Goal: Entertainment & Leisure: Browse casually

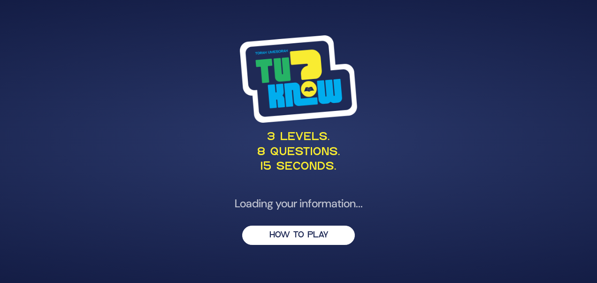
click at [539, 118] on div "3 levels. 8 questions. 15 seconds. Loading your information... HOW TO PLAY" at bounding box center [298, 141] width 597 height 283
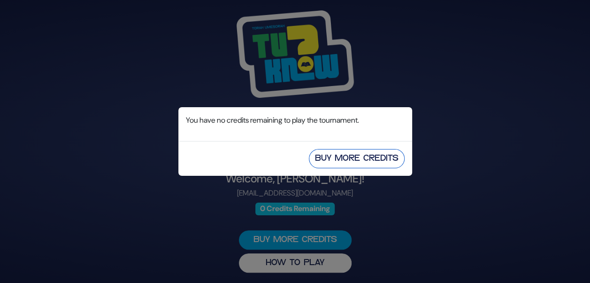
click at [361, 160] on button "Buy More Credits" at bounding box center [357, 158] width 96 height 19
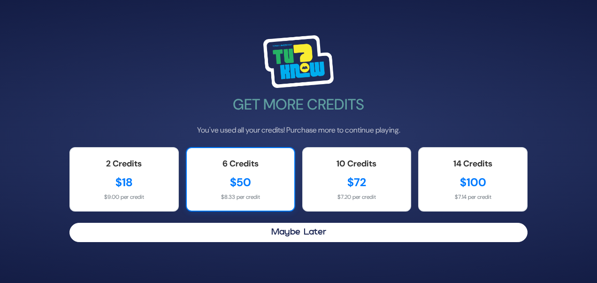
click at [261, 176] on div "$50" at bounding box center [240, 182] width 89 height 17
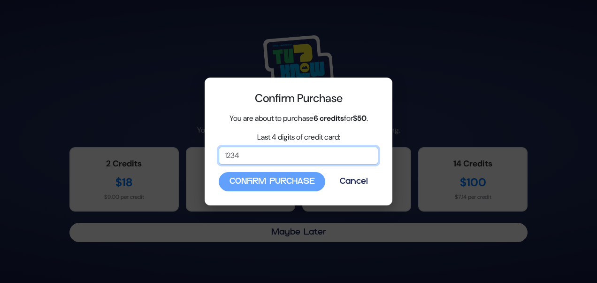
click at [267, 161] on input "Last 4 digits of credit card:" at bounding box center [299, 155] width 160 height 18
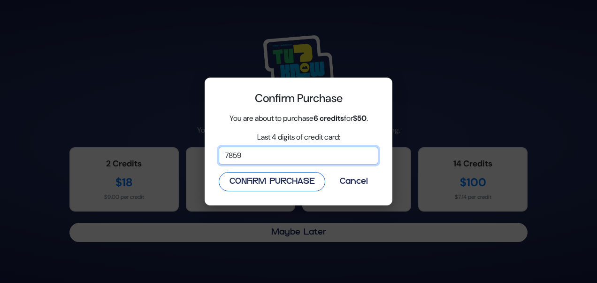
type input "7859"
click at [277, 179] on button "Confirm Purchase" at bounding box center [272, 181] width 107 height 19
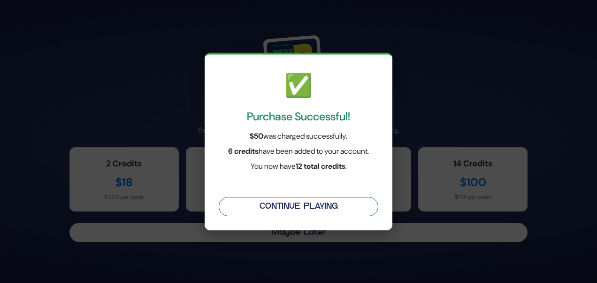
click at [287, 205] on button "Continue Playing" at bounding box center [299, 206] width 160 height 19
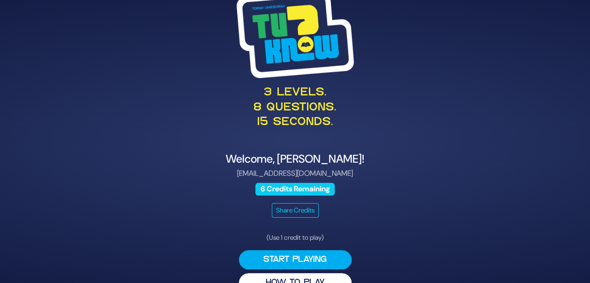
scroll to position [20, 0]
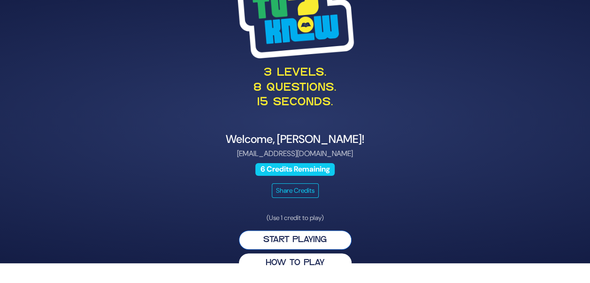
click at [289, 244] on button "Start Playing" at bounding box center [295, 239] width 113 height 19
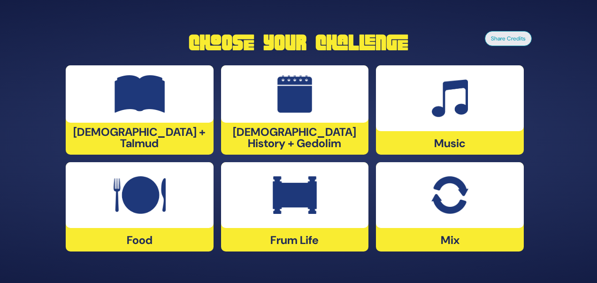
click at [426, 123] on div at bounding box center [450, 98] width 148 height 66
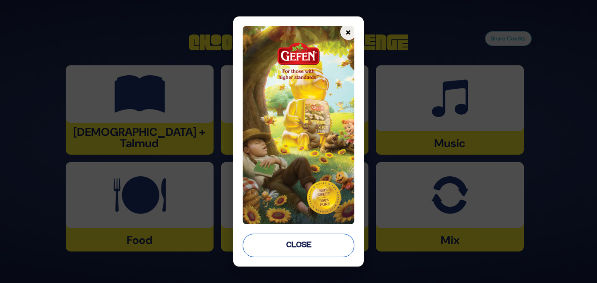
click at [291, 251] on button "Close" at bounding box center [298, 244] width 111 height 23
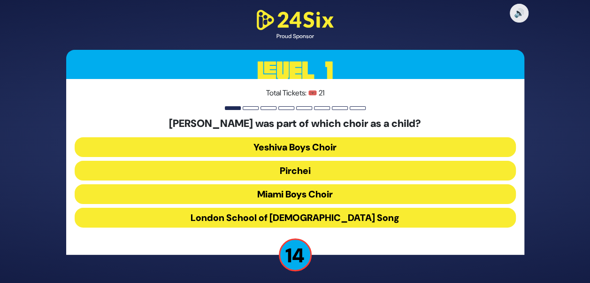
scroll to position [3, 0]
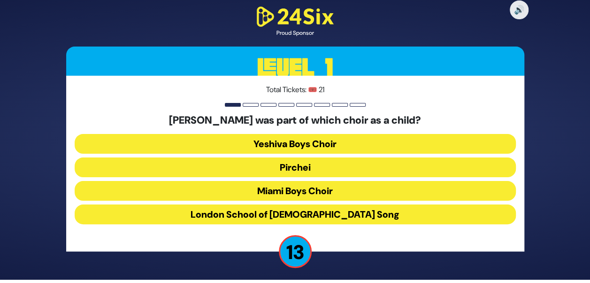
click at [279, 193] on button "Miami Boys Choir" at bounding box center [295, 191] width 441 height 20
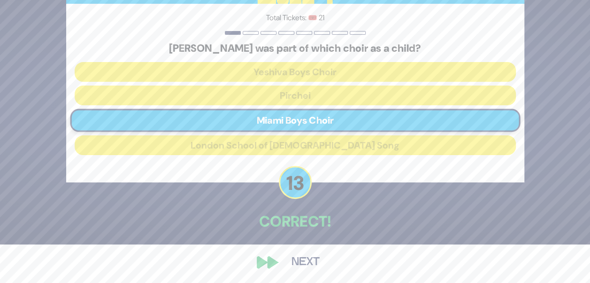
scroll to position [39, 0]
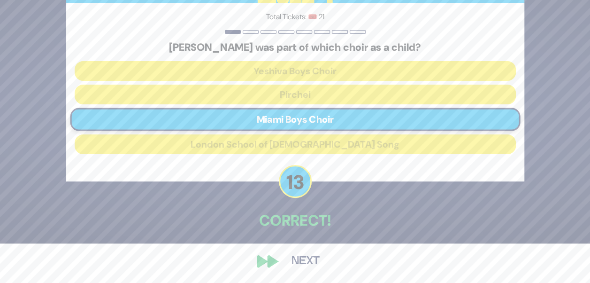
click at [278, 263] on button "Next" at bounding box center [305, 261] width 54 height 22
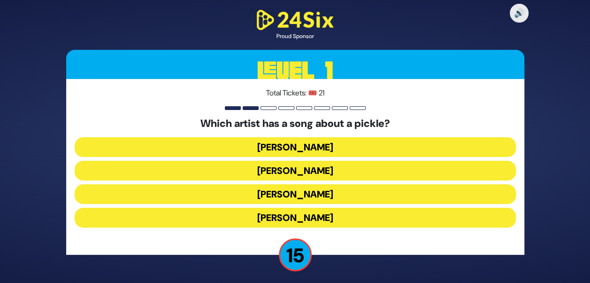
scroll to position [3, 0]
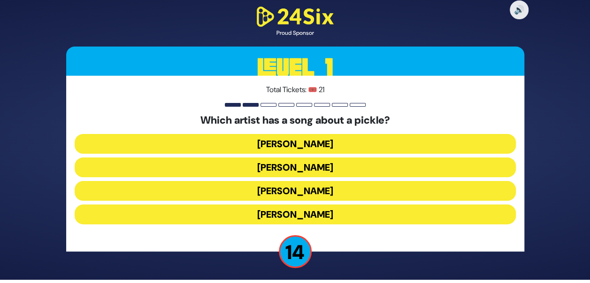
click at [304, 147] on button "[PERSON_NAME]" at bounding box center [295, 144] width 441 height 20
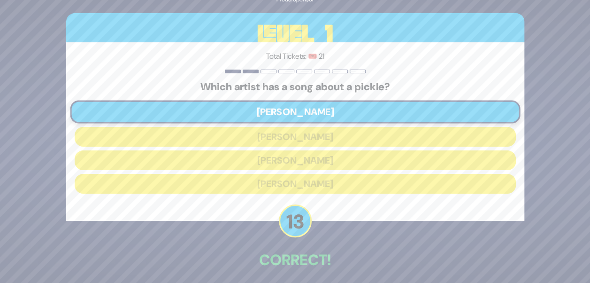
scroll to position [39, 0]
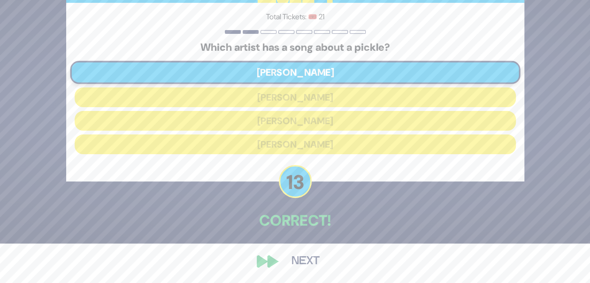
click at [277, 262] on div "🔊 Proud Sponsor Level 1 Total Tickets: 🎟️ 21 Which artist has a song about a pi…" at bounding box center [295, 102] width 481 height 362
click at [261, 262] on div "🔊 Proud Sponsor Level 1 Total Tickets: 🎟️ 21 Which artist has a song about a pi…" at bounding box center [295, 102] width 481 height 362
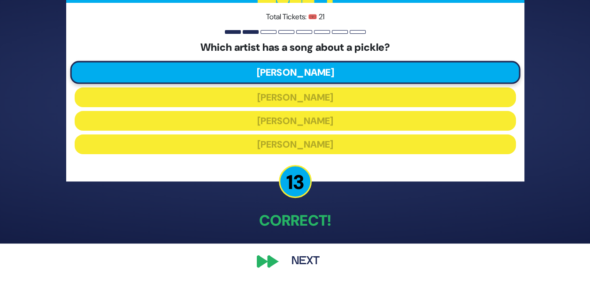
click at [297, 261] on button "Next" at bounding box center [305, 261] width 54 height 22
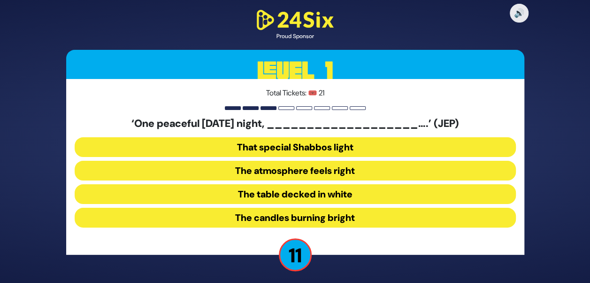
click at [257, 196] on button "The table decked in white" at bounding box center [295, 194] width 441 height 20
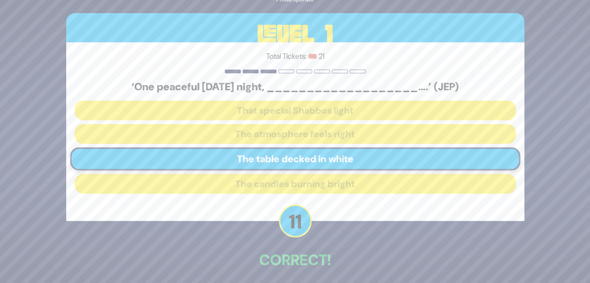
scroll to position [39, 0]
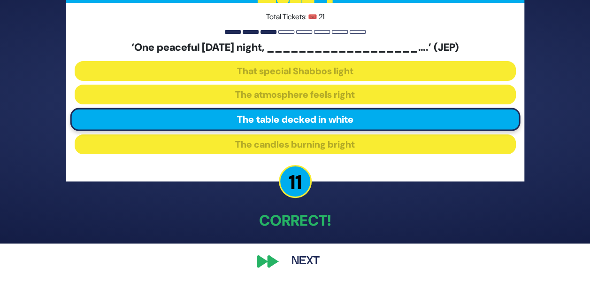
click at [274, 260] on div "🔊 Proud Sponsor Level 1 Total Tickets: 🎟️ 21 ‘One peaceful [DATE] night, ______…" at bounding box center [295, 102] width 481 height 362
click at [305, 260] on button "Next" at bounding box center [305, 261] width 54 height 22
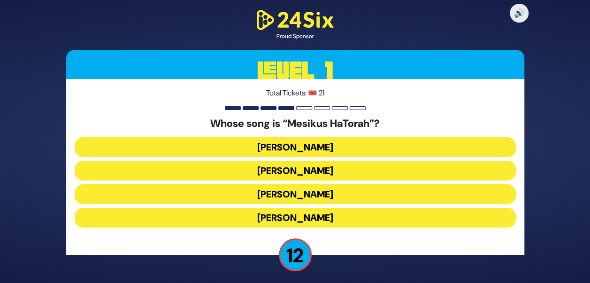
click at [310, 198] on button "[PERSON_NAME]" at bounding box center [295, 194] width 441 height 20
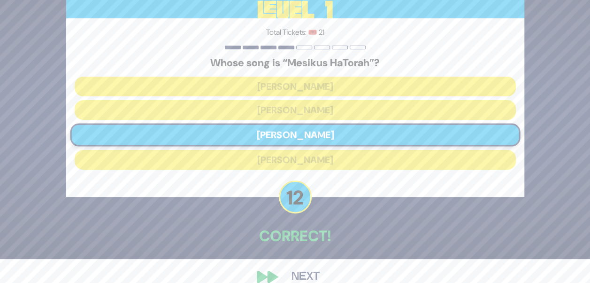
scroll to position [39, 0]
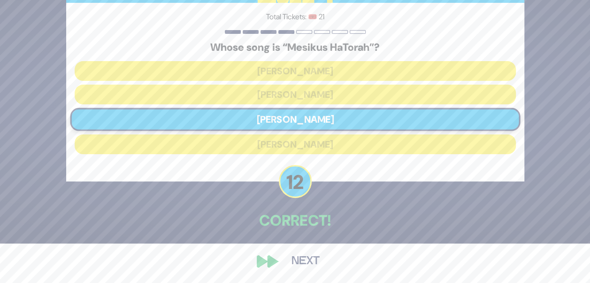
click at [300, 263] on button "Next" at bounding box center [305, 261] width 54 height 22
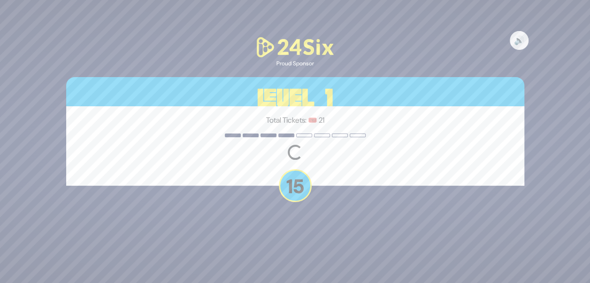
scroll to position [0, 0]
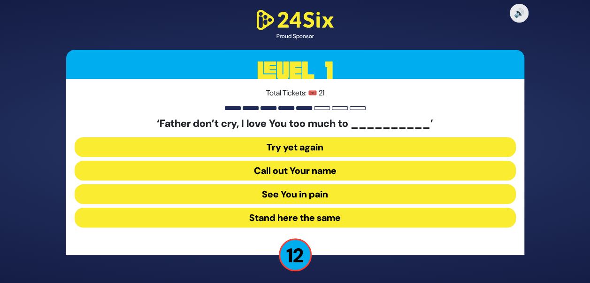
click at [312, 198] on button "See You in pain" at bounding box center [295, 194] width 441 height 20
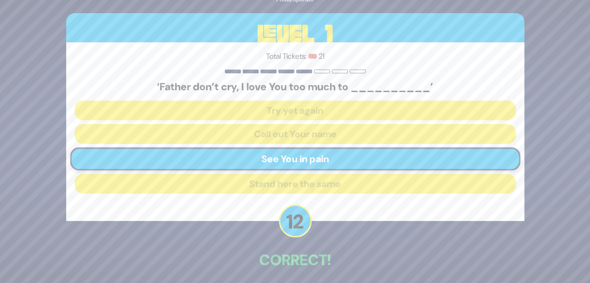
scroll to position [39, 0]
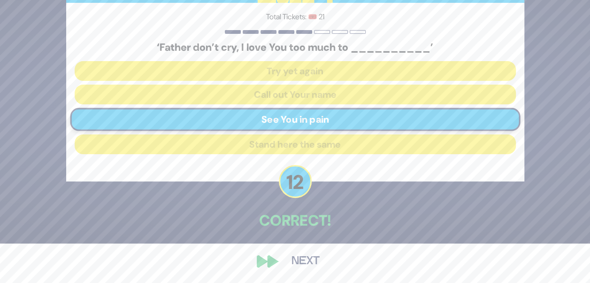
click at [284, 263] on button "Next" at bounding box center [305, 261] width 54 height 22
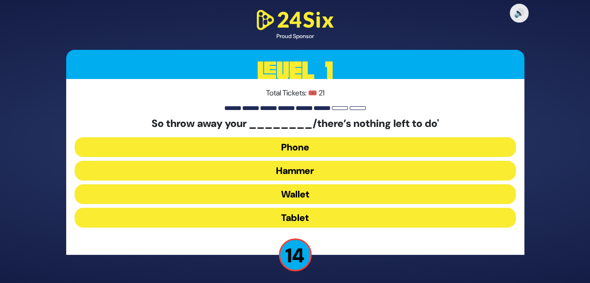
click at [291, 175] on button "Hammer" at bounding box center [295, 171] width 441 height 20
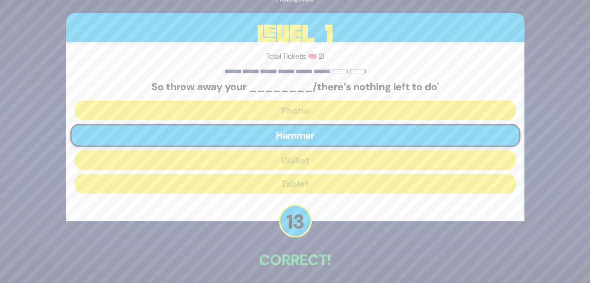
scroll to position [39, 0]
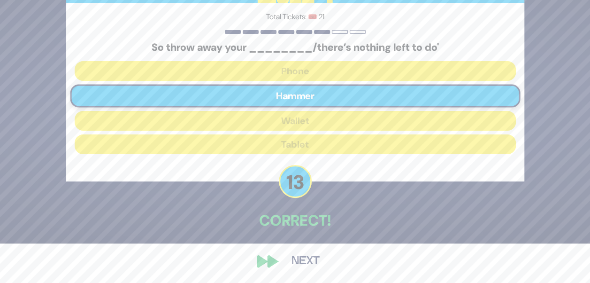
click at [270, 262] on div "🔊 Proud Sponsor Level 1 Total Tickets: 🎟️ 21 So throw away your ________/there’…" at bounding box center [295, 102] width 481 height 362
click at [287, 261] on button "Next" at bounding box center [305, 261] width 54 height 22
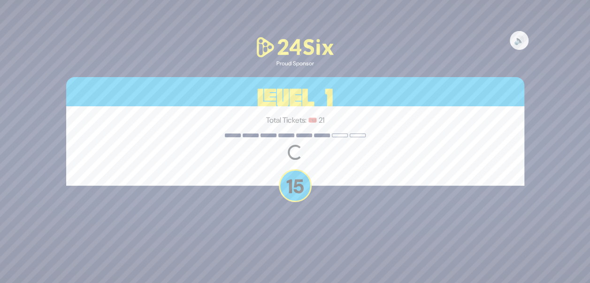
scroll to position [0, 0]
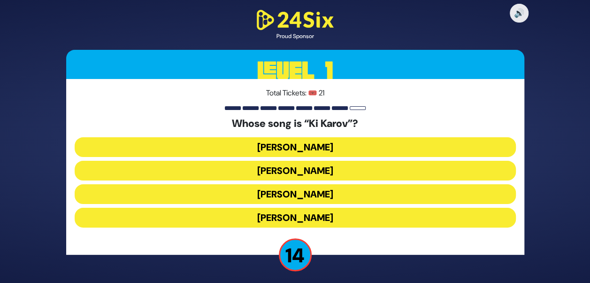
click at [239, 170] on button "[PERSON_NAME]" at bounding box center [295, 171] width 441 height 20
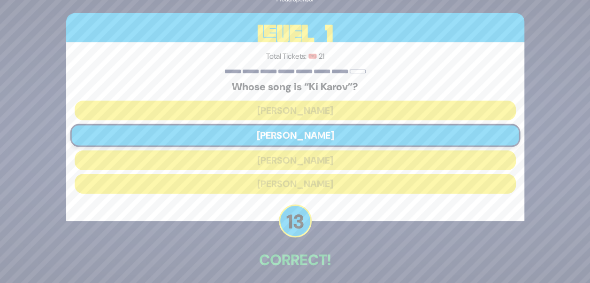
scroll to position [39, 0]
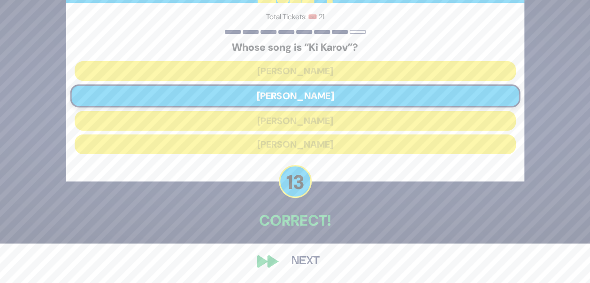
click at [297, 260] on button "Next" at bounding box center [305, 261] width 54 height 22
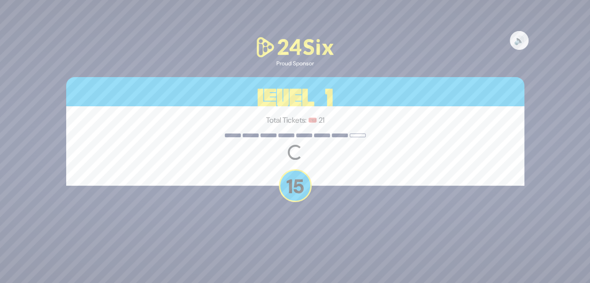
scroll to position [0, 0]
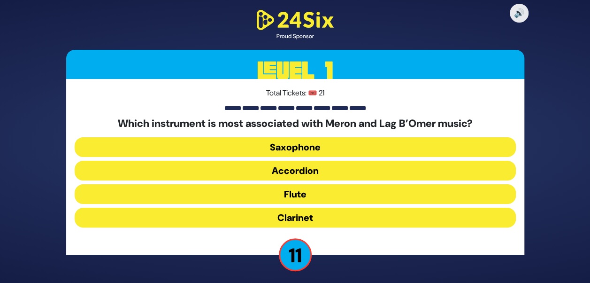
click at [236, 218] on button "Clarinet" at bounding box center [295, 217] width 441 height 20
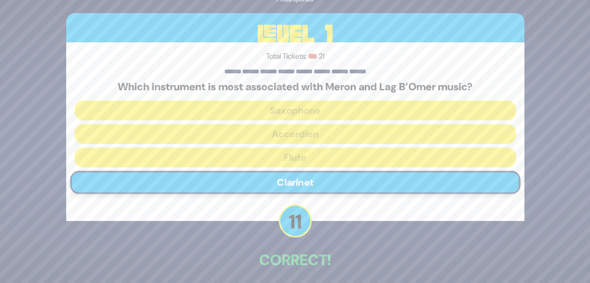
scroll to position [39, 0]
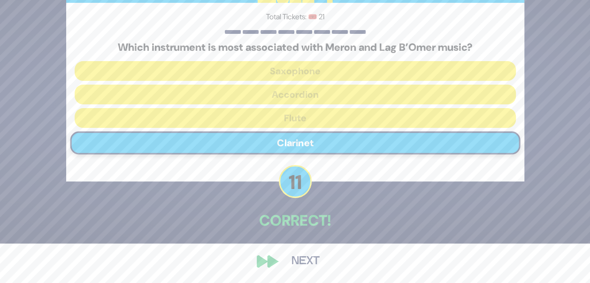
click at [308, 265] on button "Next" at bounding box center [305, 261] width 54 height 22
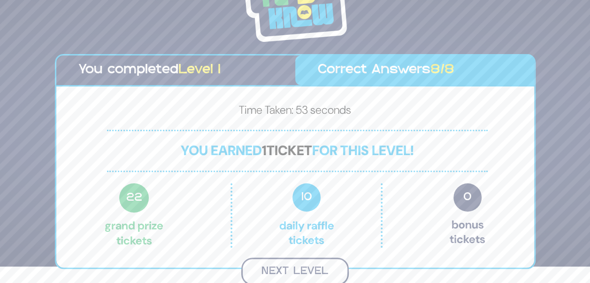
scroll to position [15, 0]
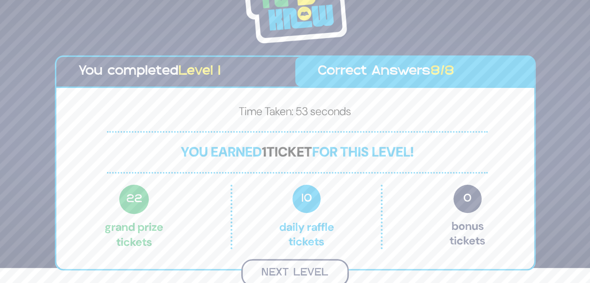
click at [279, 268] on button "Next Level" at bounding box center [294, 273] width 107 height 28
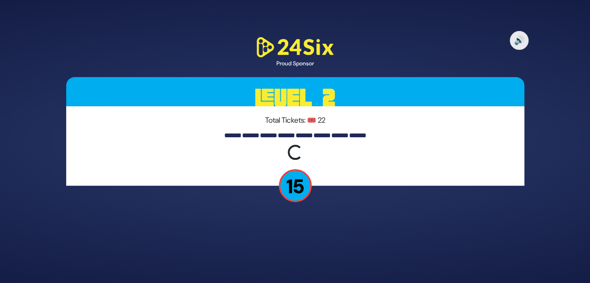
scroll to position [0, 0]
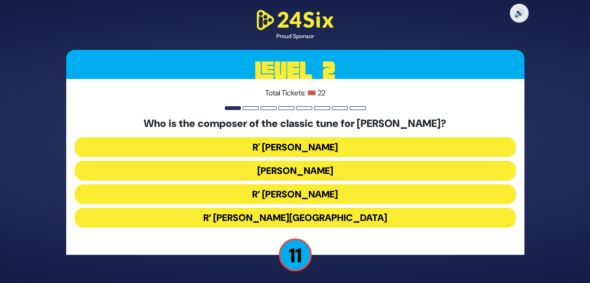
click at [274, 200] on button "R’ [PERSON_NAME]" at bounding box center [295, 194] width 441 height 20
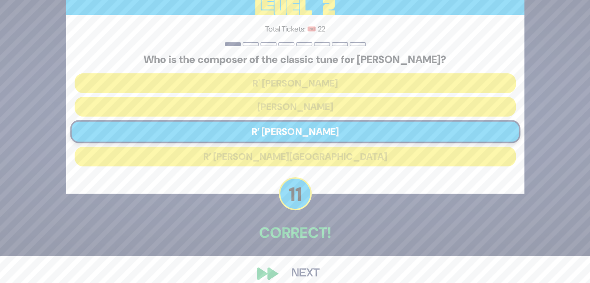
scroll to position [33, 0]
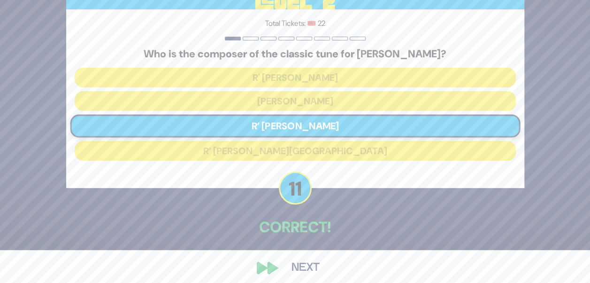
click at [312, 265] on button "Next" at bounding box center [305, 268] width 54 height 22
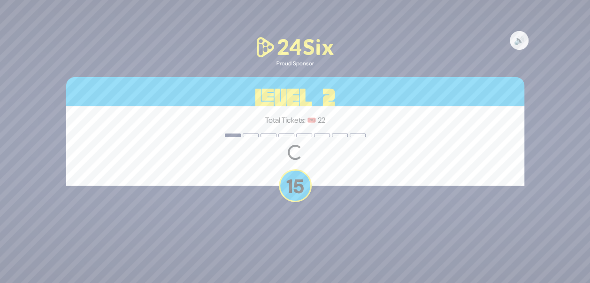
scroll to position [0, 0]
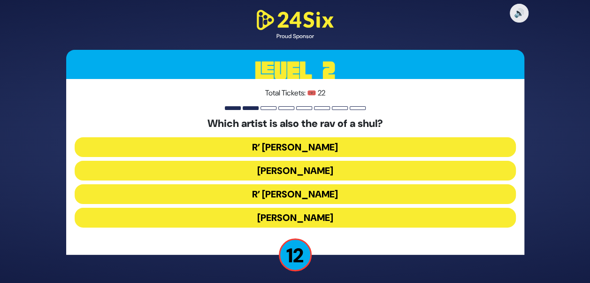
click at [316, 199] on button "R’ [PERSON_NAME]" at bounding box center [295, 194] width 441 height 20
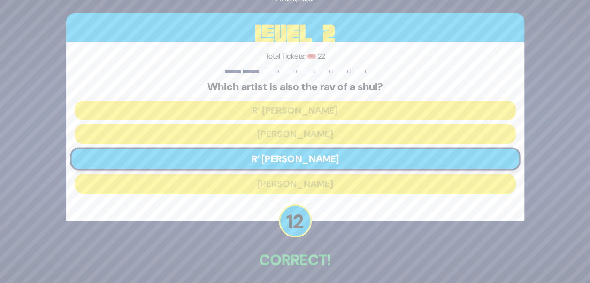
scroll to position [39, 0]
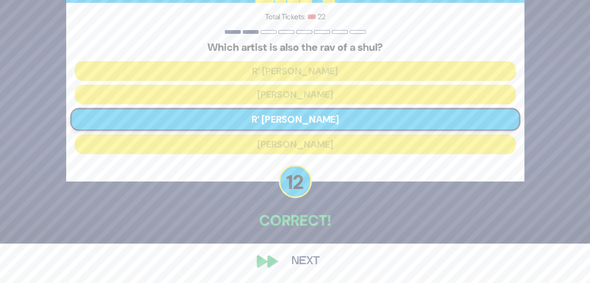
click at [291, 258] on button "Next" at bounding box center [305, 261] width 54 height 22
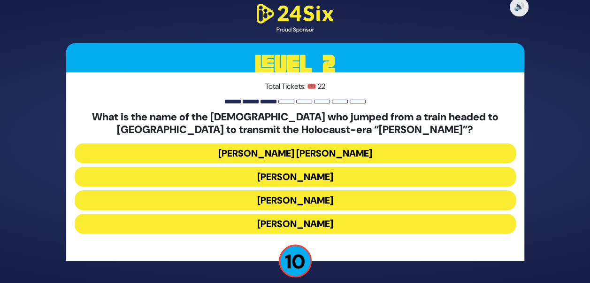
click at [276, 152] on button "[PERSON_NAME] [PERSON_NAME]" at bounding box center [295, 153] width 441 height 20
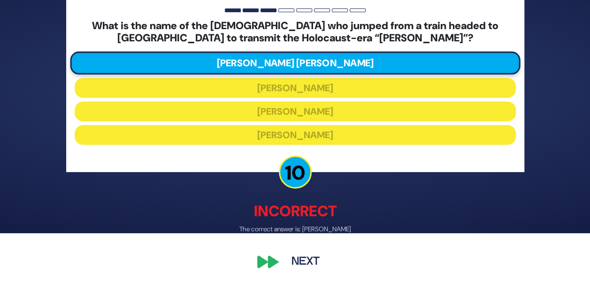
scroll to position [51, 0]
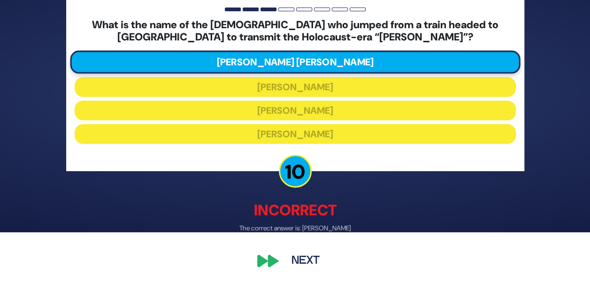
click at [307, 264] on button "Next" at bounding box center [305, 261] width 54 height 22
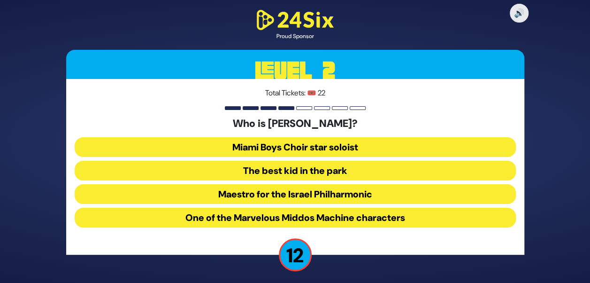
click at [262, 170] on button "The best kid in the park" at bounding box center [295, 171] width 441 height 20
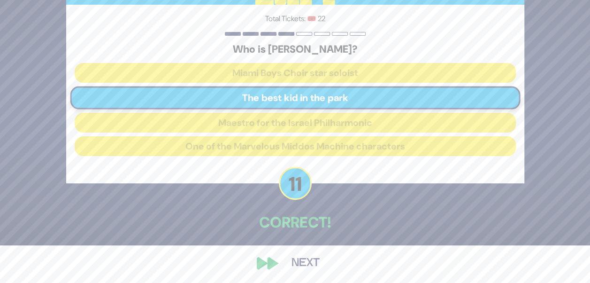
scroll to position [39, 0]
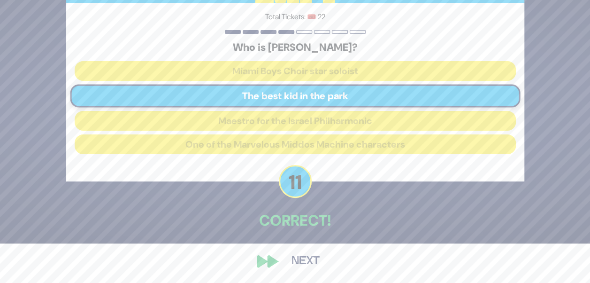
click at [275, 259] on div "🔊 Proud Sponsor Level 2 Total Tickets: 🎟️ 22 Who is [PERSON_NAME]? Miami Boys C…" at bounding box center [295, 102] width 481 height 362
click at [292, 259] on button "Next" at bounding box center [305, 261] width 54 height 22
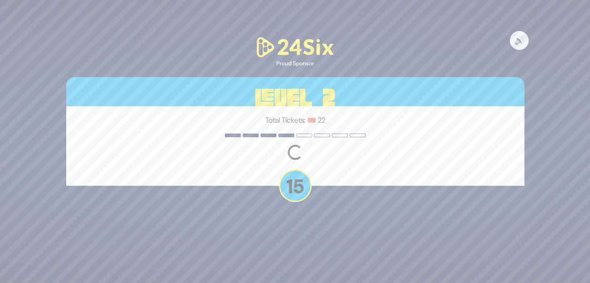
scroll to position [0, 0]
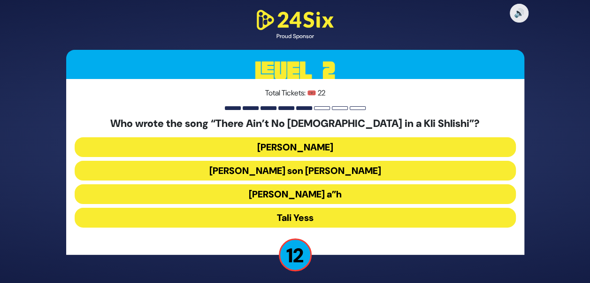
click at [301, 193] on button "[PERSON_NAME] a”h" at bounding box center [295, 194] width 441 height 20
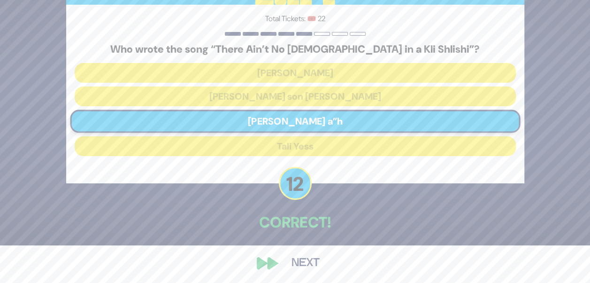
scroll to position [39, 0]
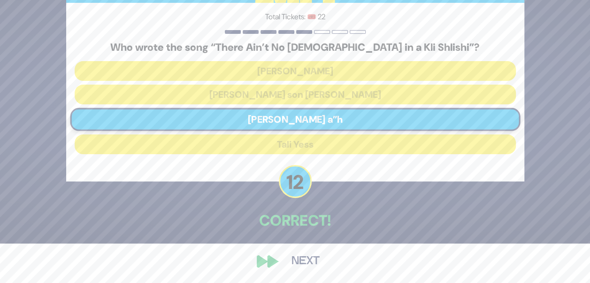
click at [306, 260] on button "Next" at bounding box center [305, 261] width 54 height 22
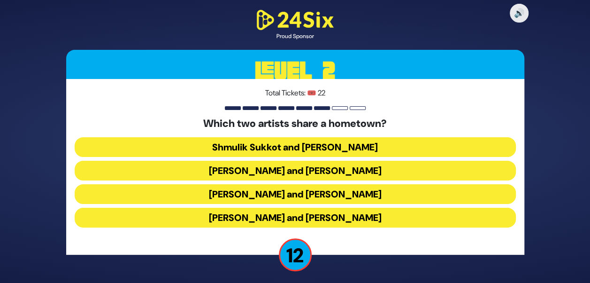
click at [317, 169] on button "[PERSON_NAME] and [PERSON_NAME]" at bounding box center [295, 171] width 441 height 20
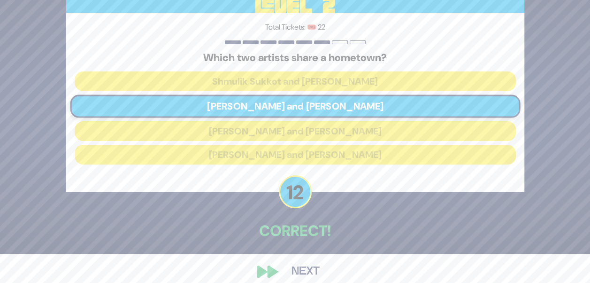
scroll to position [39, 0]
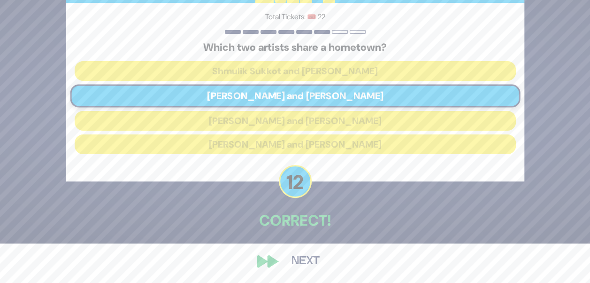
click at [298, 262] on button "Next" at bounding box center [305, 261] width 54 height 22
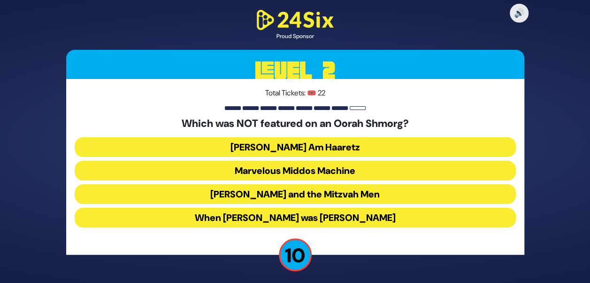
click at [288, 197] on button "[PERSON_NAME] and the Mitzvah Men" at bounding box center [295, 194] width 441 height 20
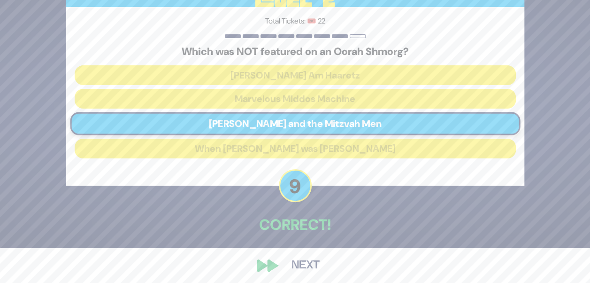
scroll to position [39, 0]
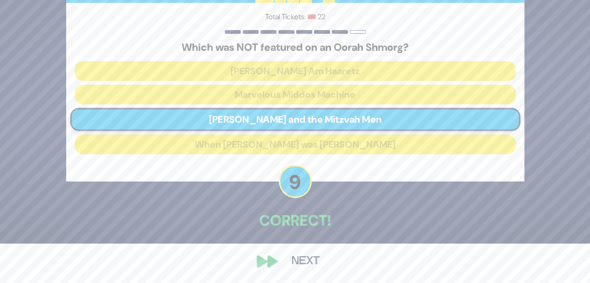
click at [295, 263] on button "Next" at bounding box center [305, 261] width 54 height 22
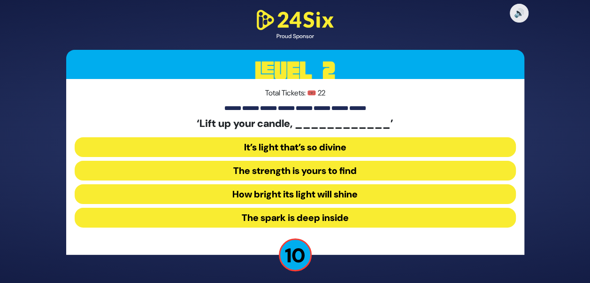
click at [266, 217] on button "The spark is deep inside" at bounding box center [295, 217] width 441 height 20
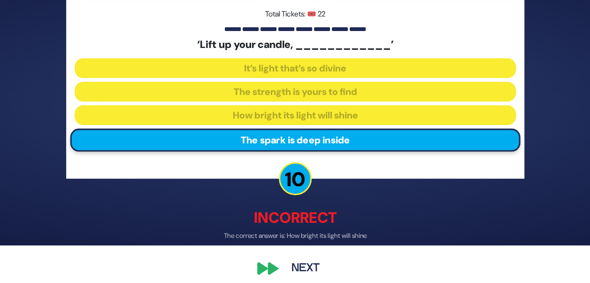
scroll to position [45, 0]
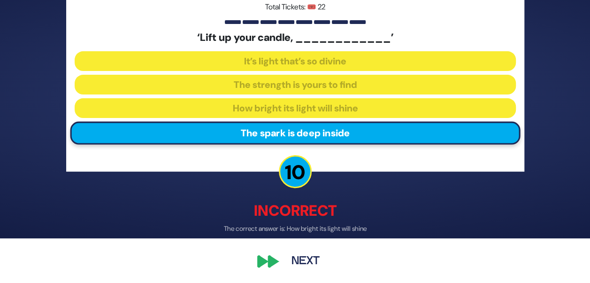
click at [302, 259] on button "Next" at bounding box center [305, 261] width 54 height 22
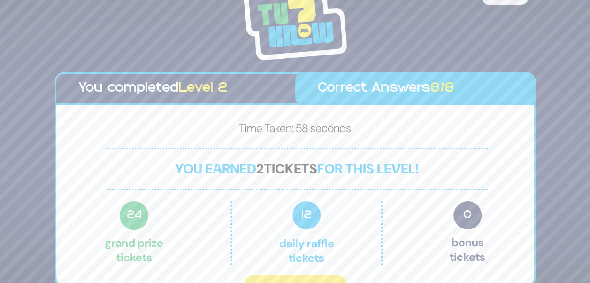
scroll to position [17, 0]
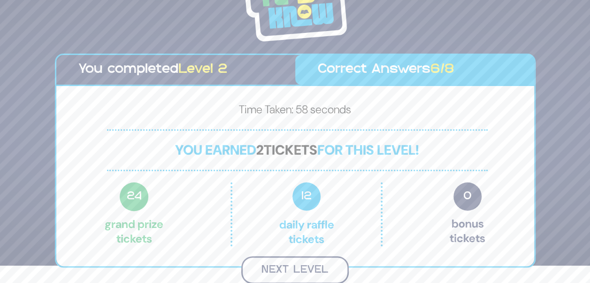
click at [274, 267] on button "Next Level" at bounding box center [294, 270] width 107 height 28
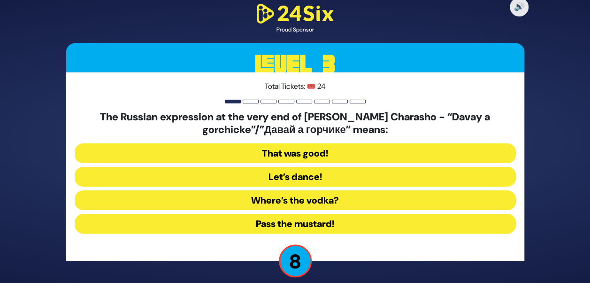
click at [285, 202] on button "Where’s the vodka?" at bounding box center [295, 200] width 441 height 20
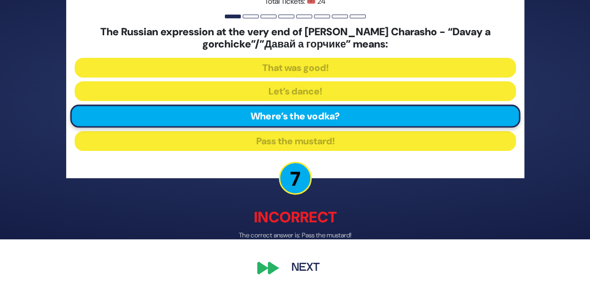
scroll to position [51, 0]
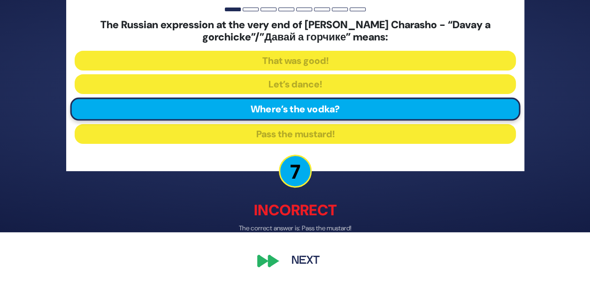
click at [284, 263] on button "Next" at bounding box center [305, 261] width 54 height 22
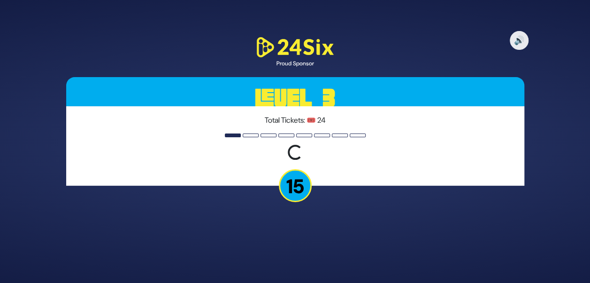
scroll to position [0, 0]
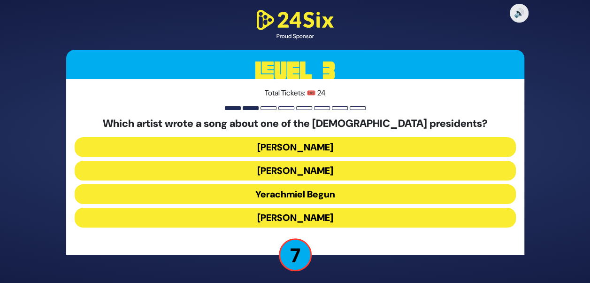
click at [261, 191] on button "Yerachmiel Begun" at bounding box center [295, 194] width 441 height 20
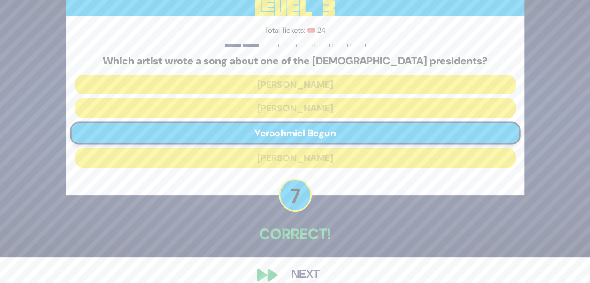
scroll to position [39, 0]
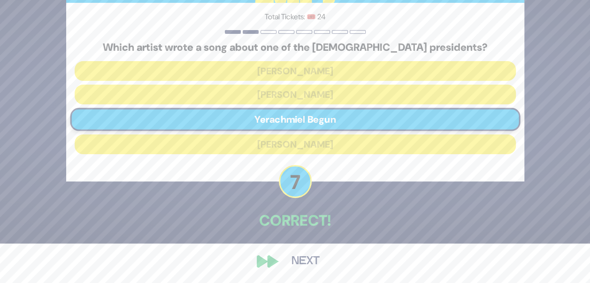
click at [287, 260] on button "Next" at bounding box center [305, 261] width 54 height 22
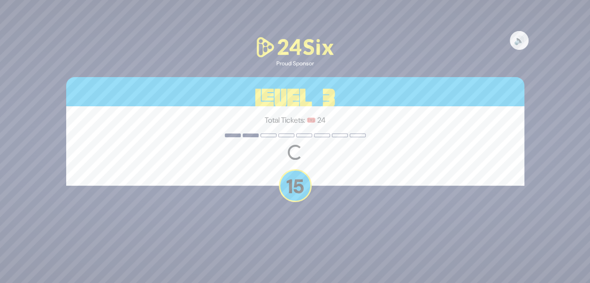
scroll to position [0, 0]
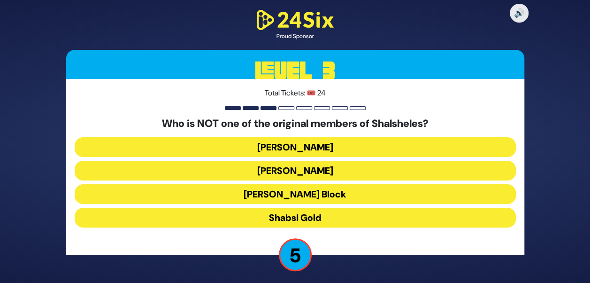
click at [319, 218] on button "Shabsi Gold" at bounding box center [295, 217] width 441 height 20
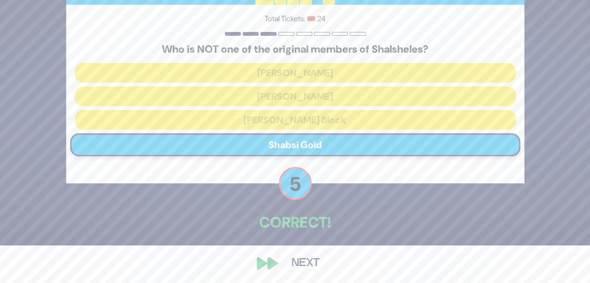
scroll to position [39, 0]
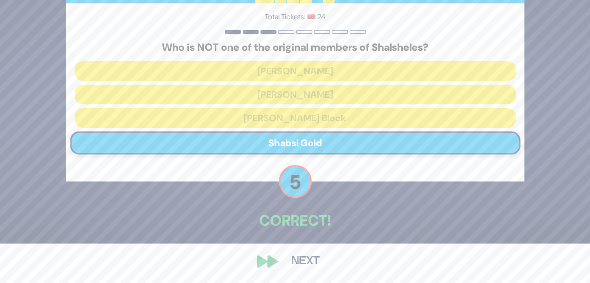
click at [296, 262] on button "Next" at bounding box center [305, 261] width 54 height 22
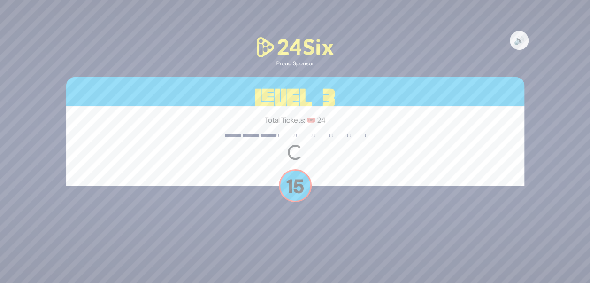
scroll to position [0, 0]
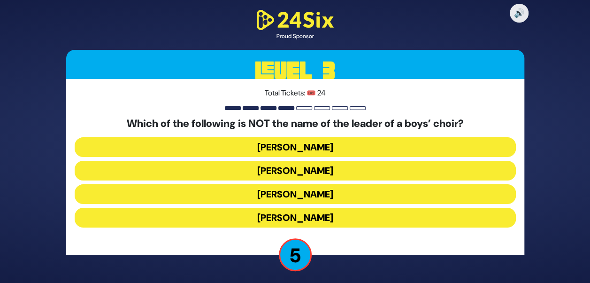
click at [352, 147] on button "[PERSON_NAME]" at bounding box center [295, 147] width 441 height 20
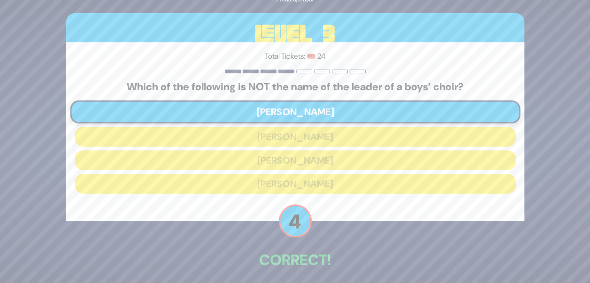
scroll to position [39, 0]
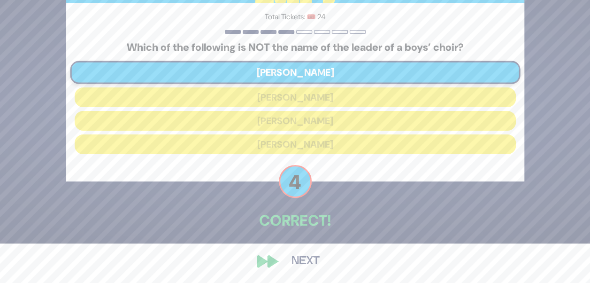
click at [297, 257] on button "Next" at bounding box center [305, 261] width 54 height 22
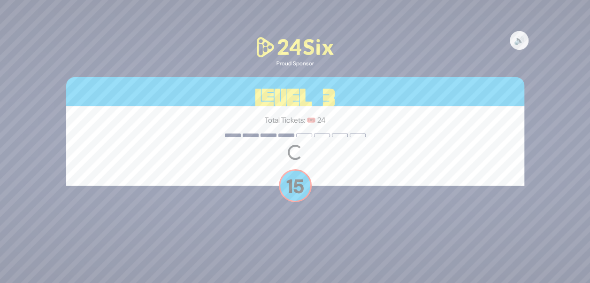
scroll to position [0, 0]
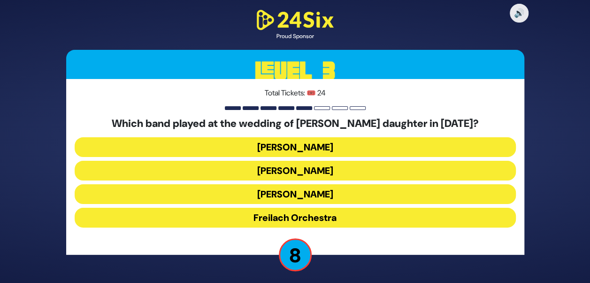
click at [338, 149] on button "[PERSON_NAME]" at bounding box center [295, 147] width 441 height 20
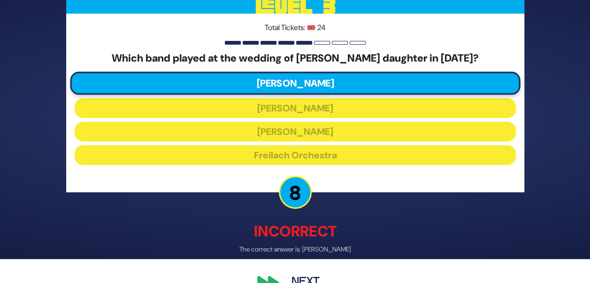
scroll to position [41, 0]
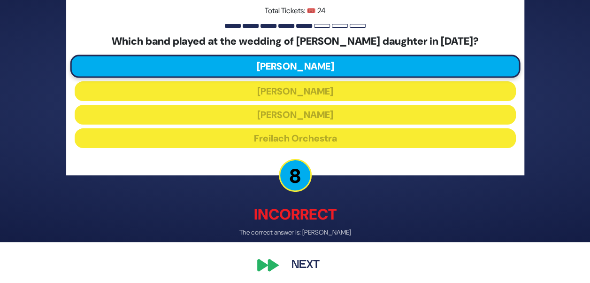
click at [299, 265] on button "Next" at bounding box center [305, 265] width 54 height 22
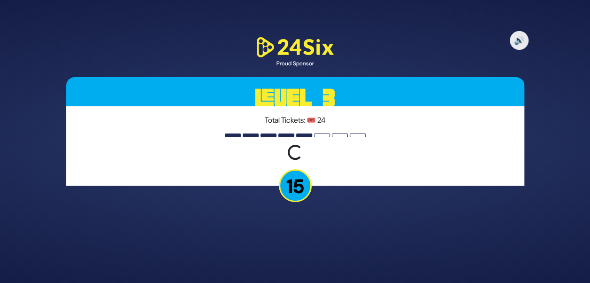
scroll to position [0, 0]
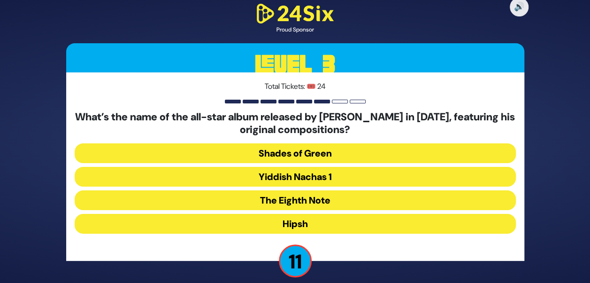
click at [332, 151] on button "Shades of Green" at bounding box center [295, 153] width 441 height 20
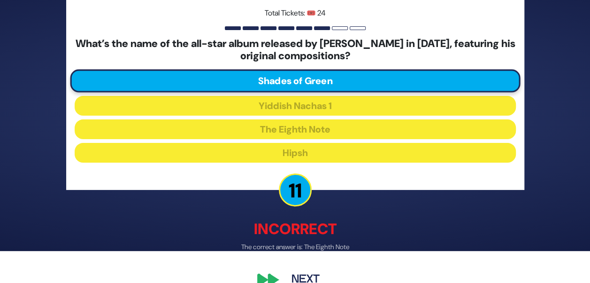
scroll to position [51, 0]
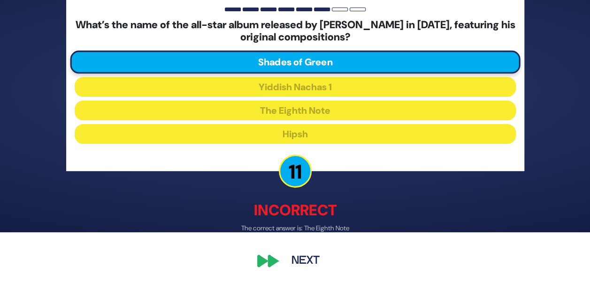
click at [304, 263] on button "Next" at bounding box center [305, 261] width 54 height 22
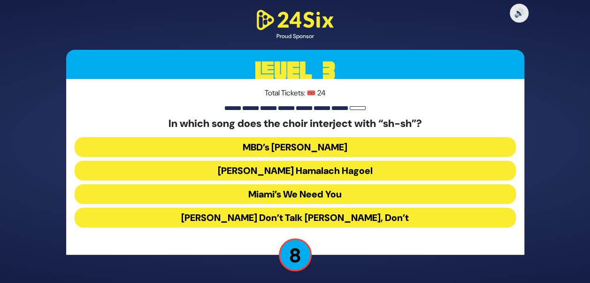
click at [261, 218] on button "[PERSON_NAME] Don’t Talk [PERSON_NAME], Don’t" at bounding box center [295, 217] width 441 height 20
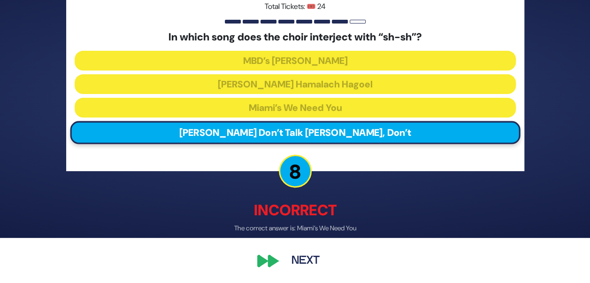
scroll to position [45, 0]
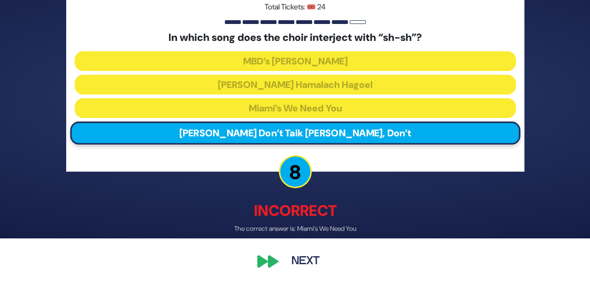
click at [304, 264] on button "Next" at bounding box center [305, 261] width 54 height 22
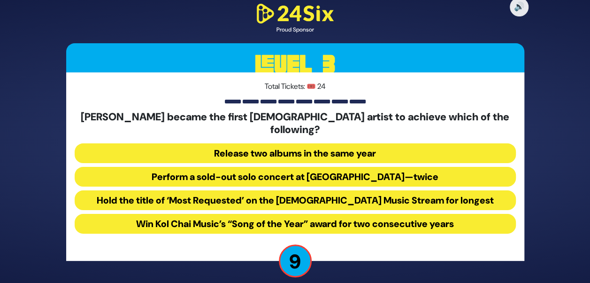
scroll to position [3, 0]
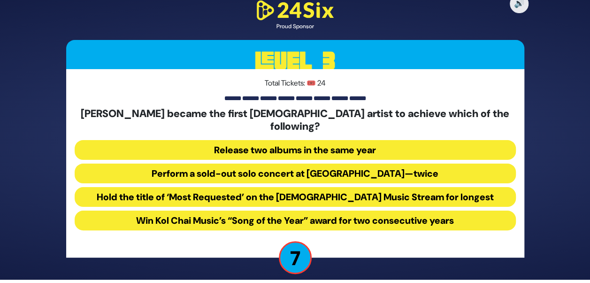
click at [224, 163] on button "Perform a sold-out solo concert at [GEOGRAPHIC_DATA]—twice" at bounding box center [295, 173] width 441 height 20
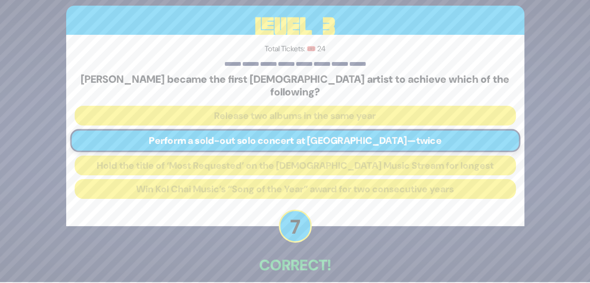
scroll to position [39, 0]
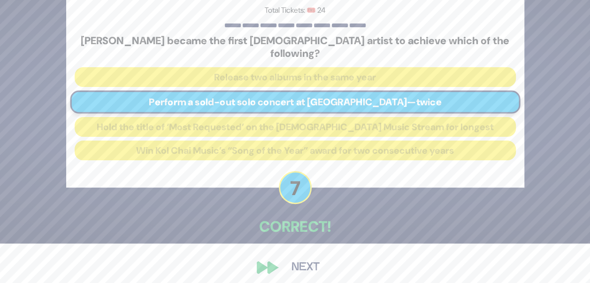
click at [283, 256] on button "Next" at bounding box center [305, 267] width 54 height 22
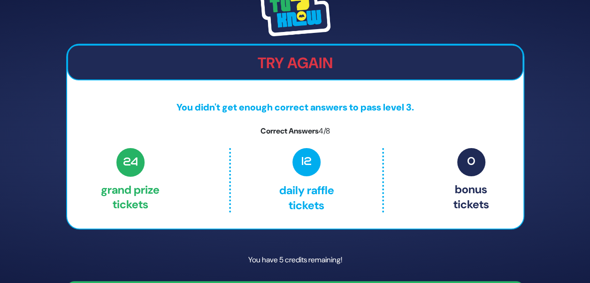
scroll to position [27, 0]
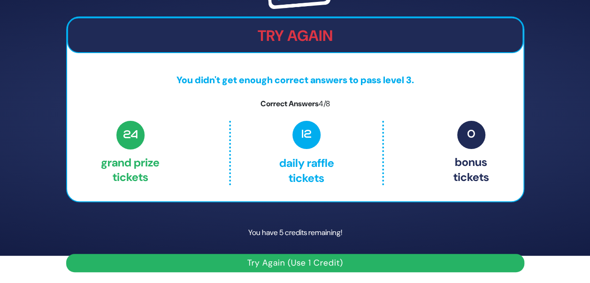
click at [258, 261] on button "Try Again (Use 1 Credit)" at bounding box center [295, 262] width 458 height 18
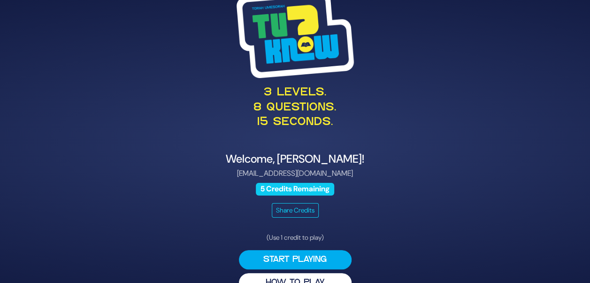
scroll to position [20, 0]
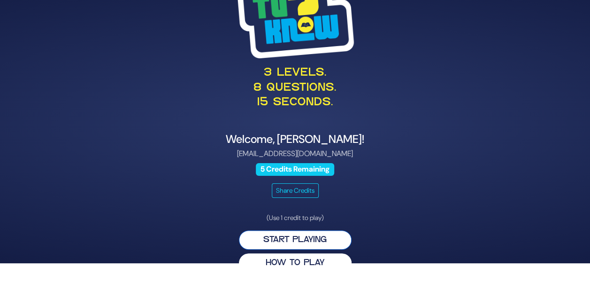
click at [293, 244] on button "Start Playing" at bounding box center [295, 239] width 113 height 19
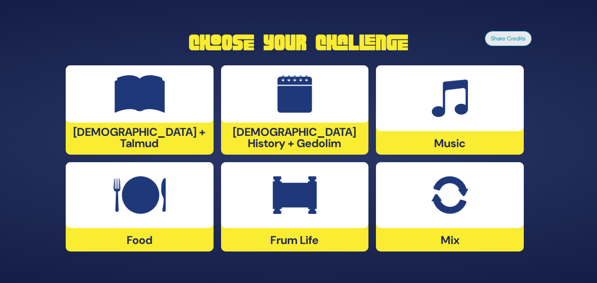
click at [267, 208] on div at bounding box center [295, 195] width 148 height 66
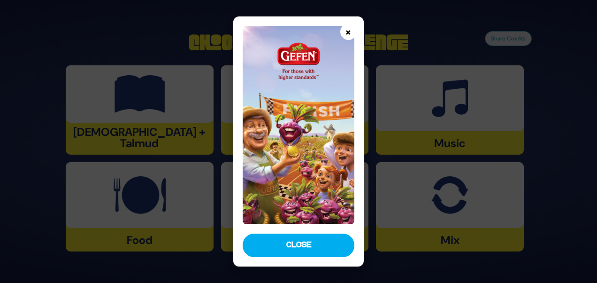
click at [349, 35] on button "×" at bounding box center [348, 31] width 16 height 16
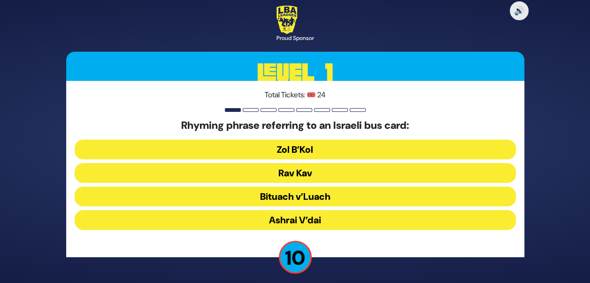
click at [309, 172] on button "Rav Kav" at bounding box center [295, 173] width 441 height 20
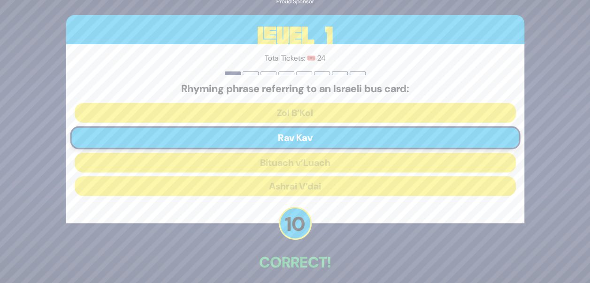
scroll to position [42, 0]
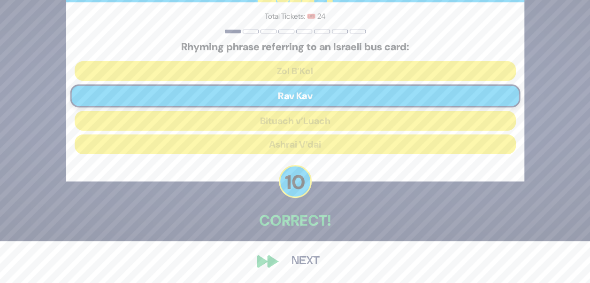
click at [291, 255] on button "Next" at bounding box center [305, 261] width 54 height 22
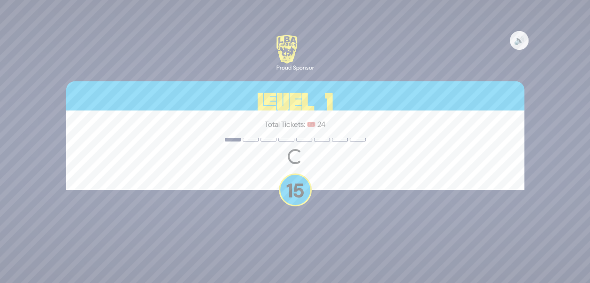
scroll to position [0, 0]
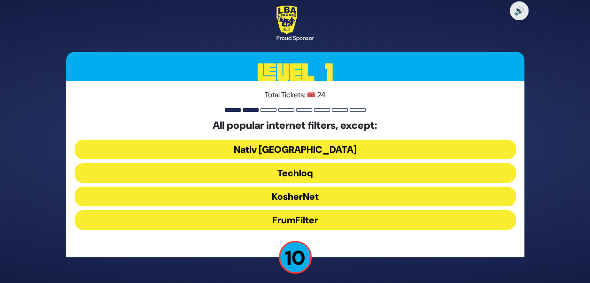
click at [320, 223] on button "FrumFilter" at bounding box center [295, 220] width 441 height 20
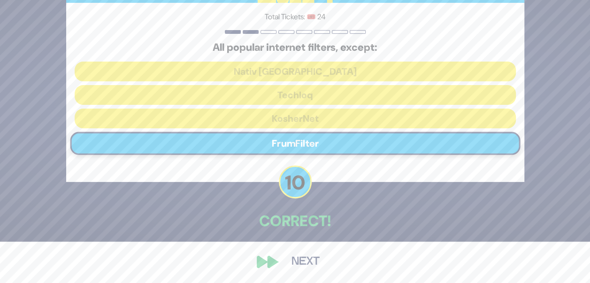
scroll to position [42, 0]
click at [304, 263] on button "Next" at bounding box center [305, 261] width 54 height 22
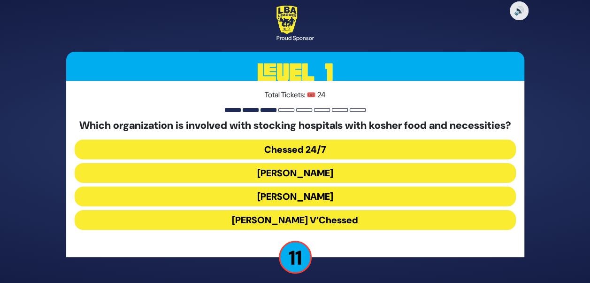
click at [362, 155] on button "Chessed 24/7" at bounding box center [295, 149] width 441 height 20
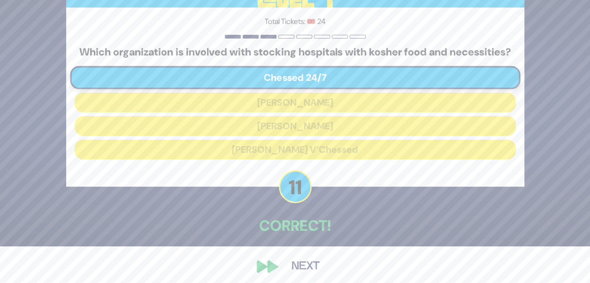
scroll to position [42, 0]
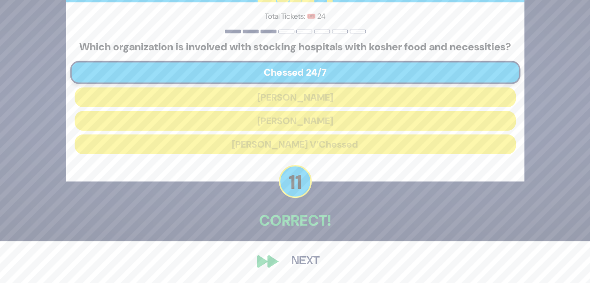
click at [308, 264] on button "Next" at bounding box center [305, 261] width 54 height 22
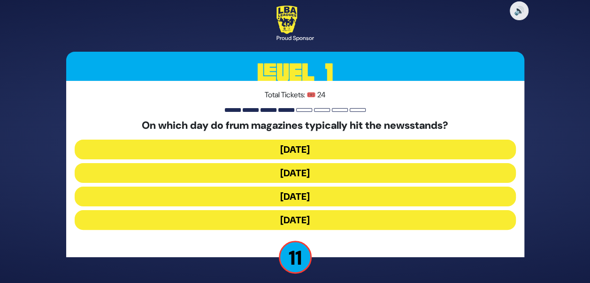
click at [332, 173] on button "Wednesday" at bounding box center [295, 173] width 441 height 20
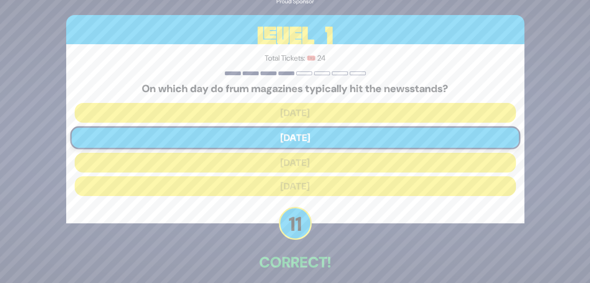
scroll to position [42, 0]
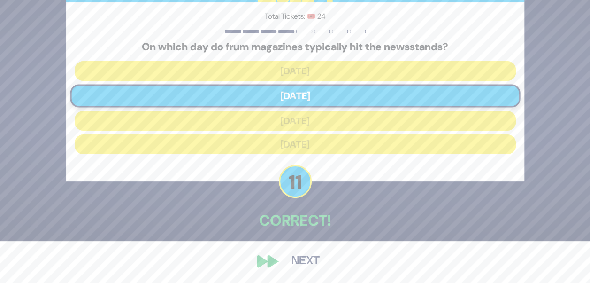
click at [307, 252] on button "Next" at bounding box center [305, 261] width 54 height 22
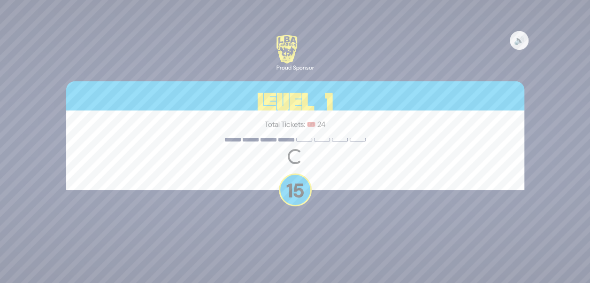
scroll to position [0, 0]
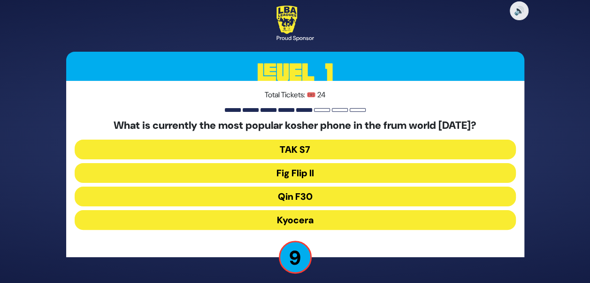
click at [330, 173] on button "Fig Flip II" at bounding box center [295, 173] width 441 height 20
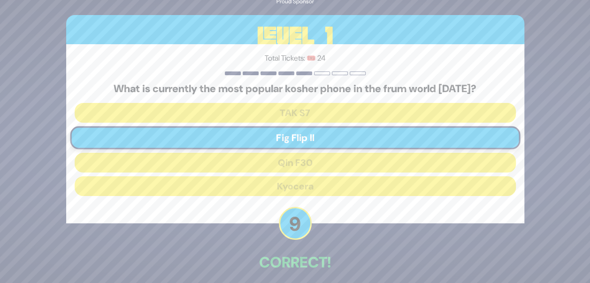
scroll to position [42, 0]
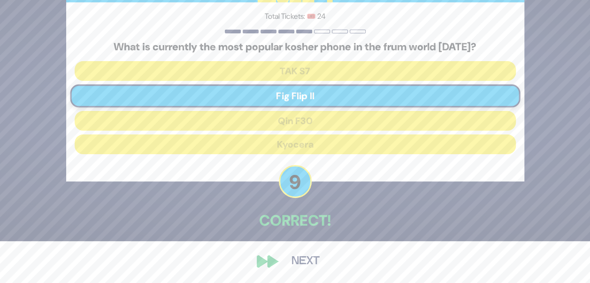
click at [312, 261] on button "Next" at bounding box center [305, 261] width 54 height 22
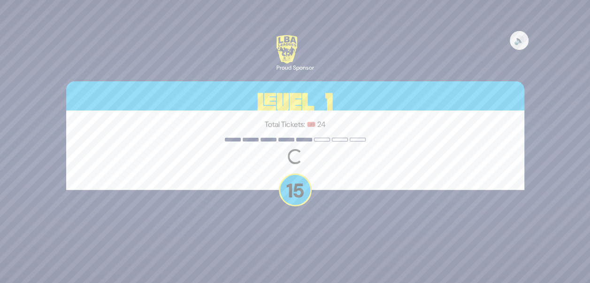
scroll to position [0, 0]
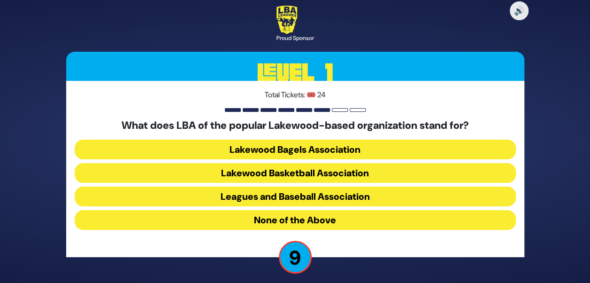
click at [342, 196] on button "Leagues and Baseball Association" at bounding box center [295, 196] width 441 height 20
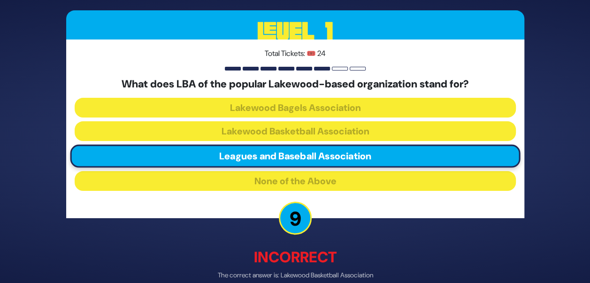
scroll to position [47, 0]
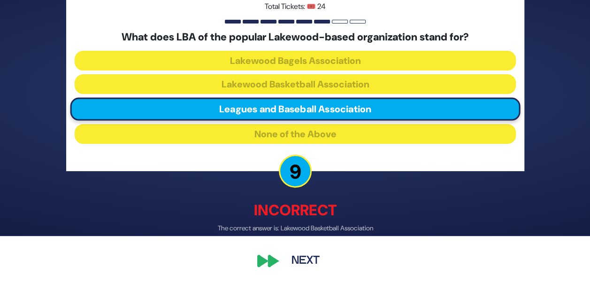
click at [300, 267] on button "Next" at bounding box center [305, 261] width 54 height 22
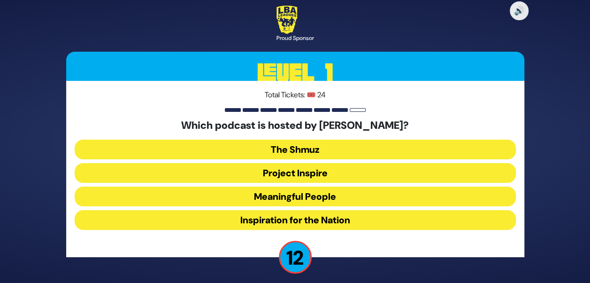
click at [319, 201] on button "Meaningful People" at bounding box center [295, 196] width 441 height 20
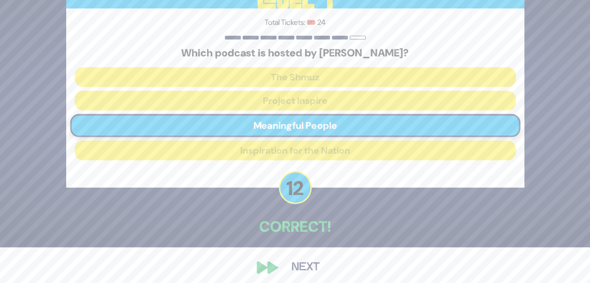
scroll to position [42, 0]
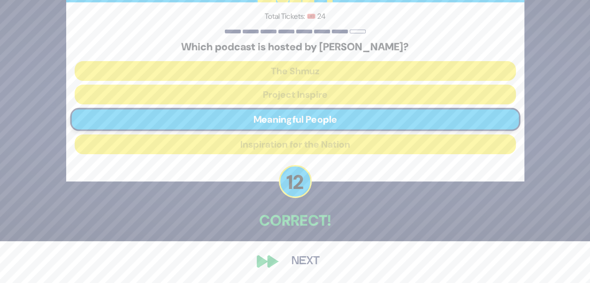
click at [310, 255] on button "Next" at bounding box center [305, 261] width 54 height 22
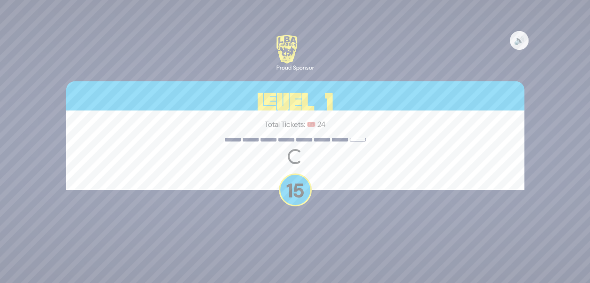
scroll to position [0, 0]
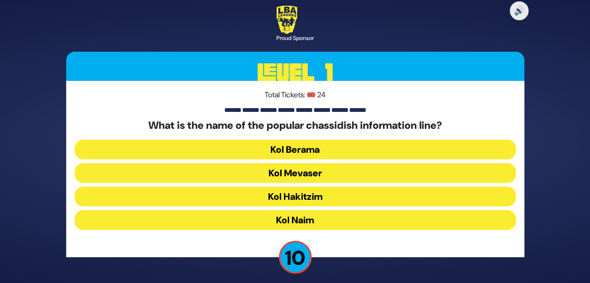
click at [321, 173] on button "Kol Mevaser" at bounding box center [295, 173] width 441 height 20
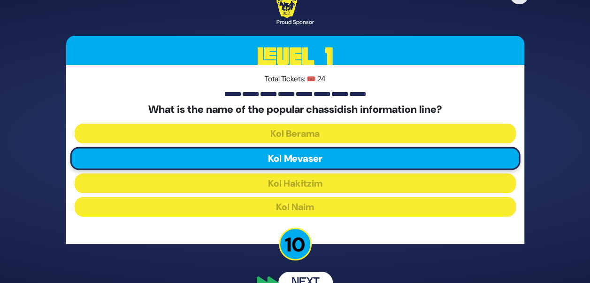
scroll to position [42, 0]
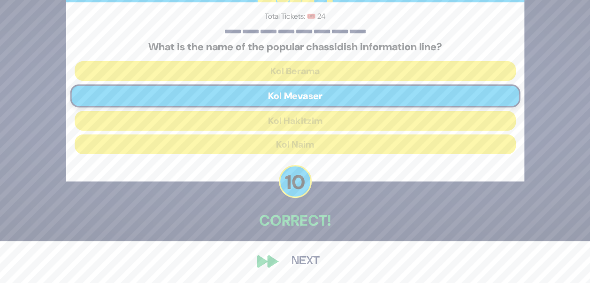
click at [314, 247] on div "🔊 Proud Sponsor Level 1 Total Tickets: 🎟️ 24 What is the name of the popular ch…" at bounding box center [295, 99] width 481 height 367
click at [306, 256] on button "Next" at bounding box center [305, 261] width 54 height 22
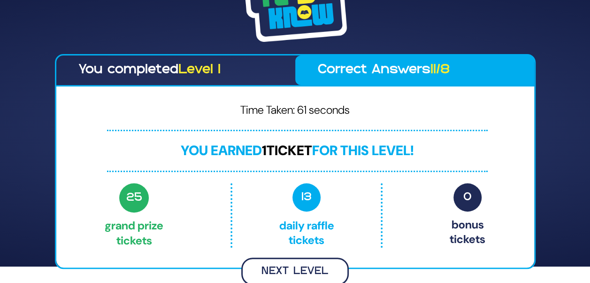
scroll to position [15, 0]
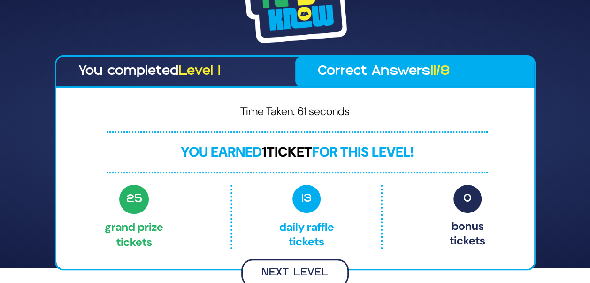
click at [284, 281] on button "Next Level" at bounding box center [294, 273] width 107 height 28
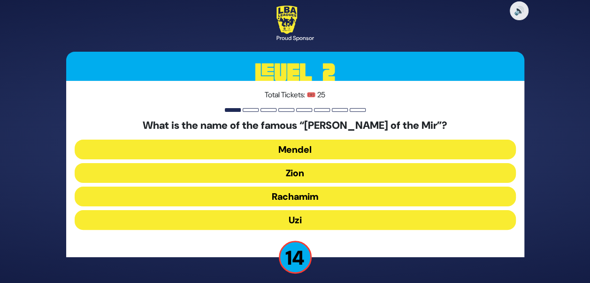
scroll to position [6, 0]
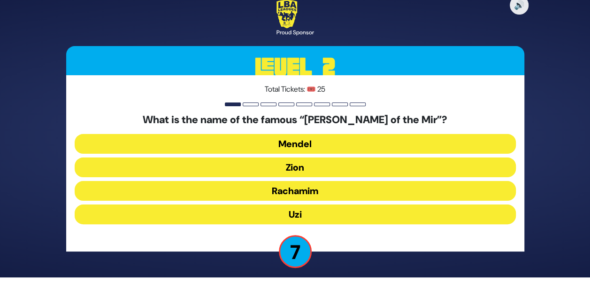
click at [330, 211] on button "Uzi" at bounding box center [295, 214] width 441 height 20
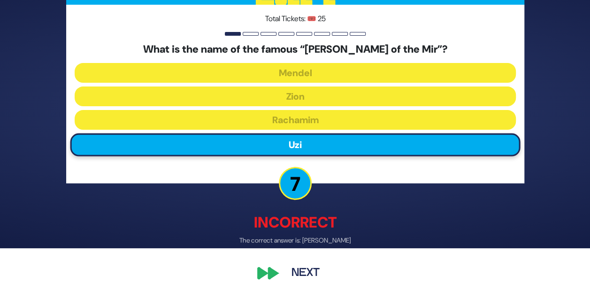
scroll to position [47, 0]
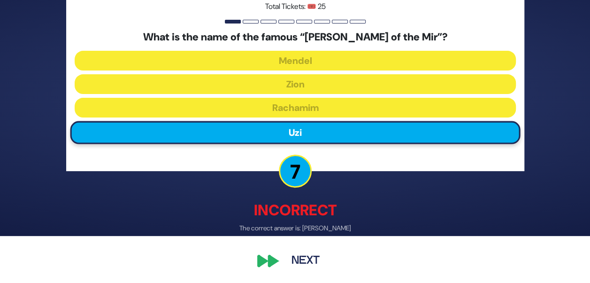
click at [301, 268] on button "Next" at bounding box center [305, 261] width 54 height 22
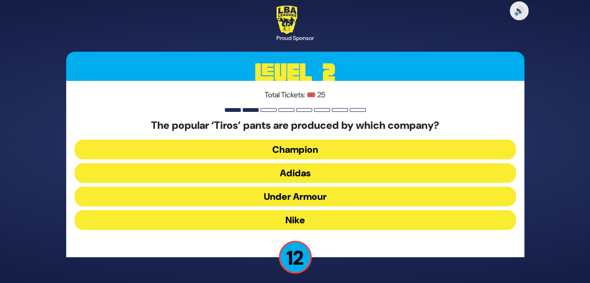
click at [322, 170] on button "Adidas" at bounding box center [295, 173] width 441 height 20
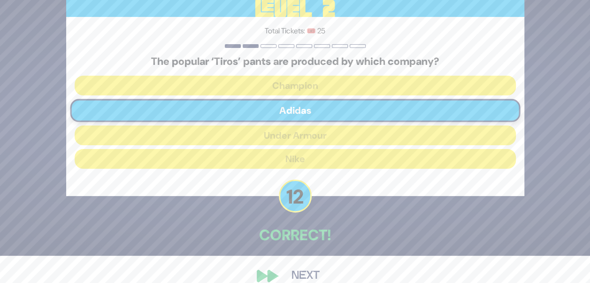
scroll to position [42, 0]
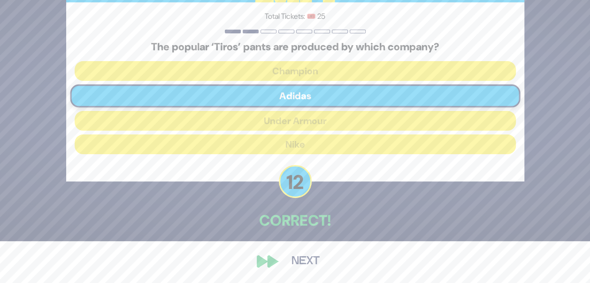
click at [306, 264] on button "Next" at bounding box center [305, 261] width 54 height 22
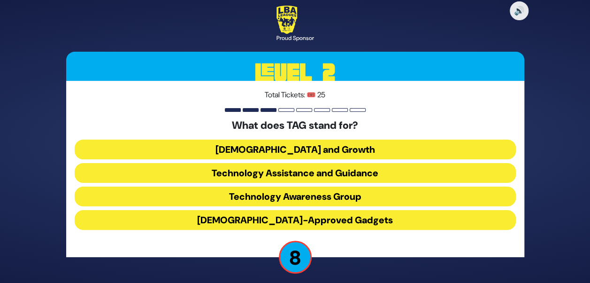
click at [370, 200] on button "Technology Awareness Group" at bounding box center [295, 196] width 441 height 20
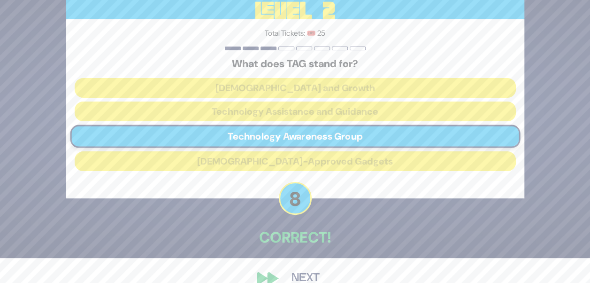
scroll to position [42, 0]
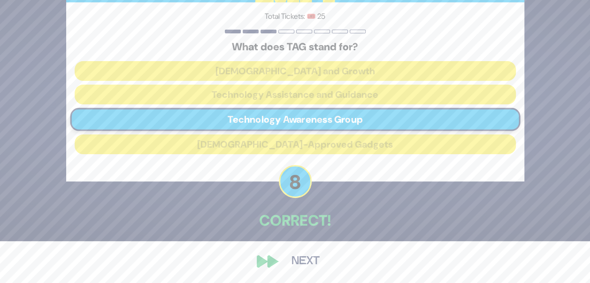
click at [319, 256] on button "Next" at bounding box center [305, 261] width 54 height 22
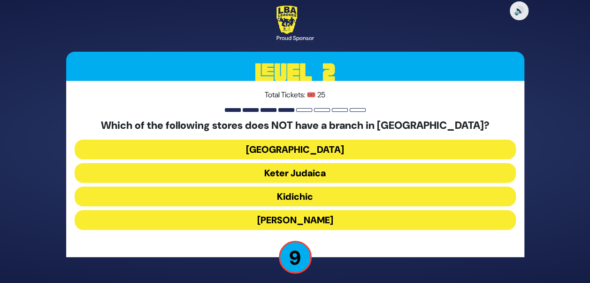
click at [312, 176] on button "Keter Judaica" at bounding box center [295, 173] width 441 height 20
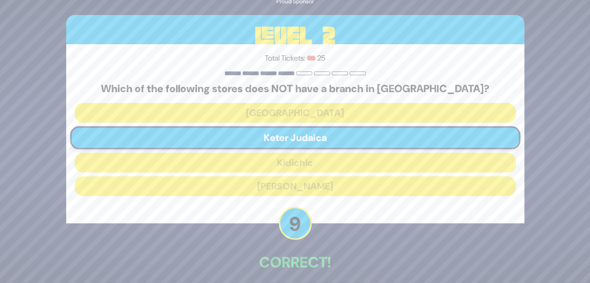
scroll to position [42, 0]
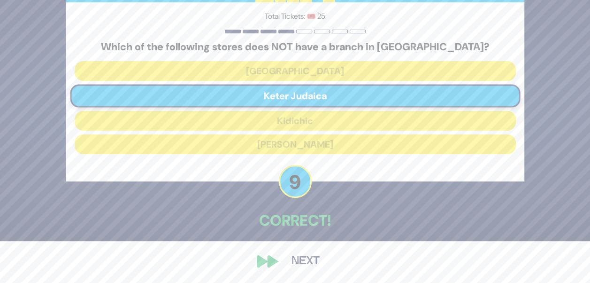
click at [304, 262] on button "Next" at bounding box center [305, 261] width 54 height 22
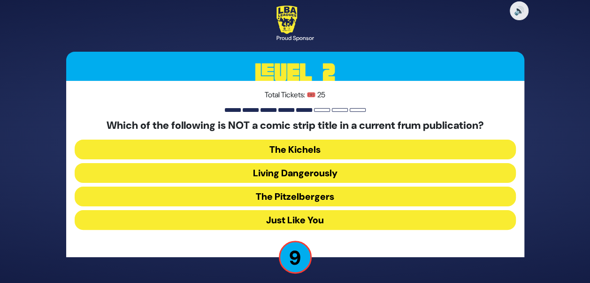
click at [341, 172] on button "Living Dangerously" at bounding box center [295, 173] width 441 height 20
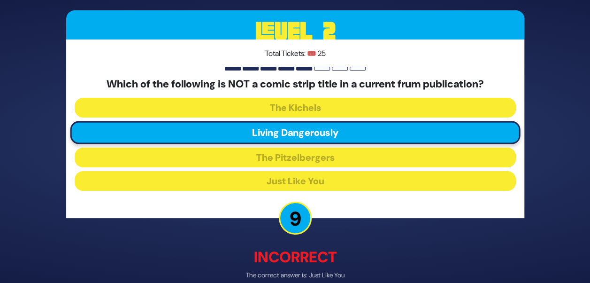
scroll to position [28, 0]
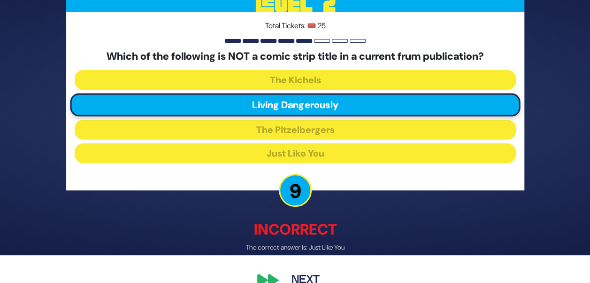
click at [288, 279] on button "Next" at bounding box center [305, 280] width 54 height 22
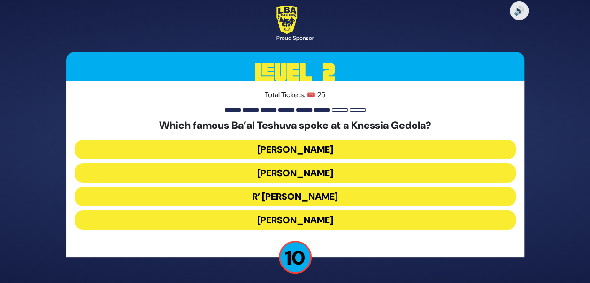
click at [339, 195] on button "R’ Uri Zohar" at bounding box center [295, 196] width 441 height 20
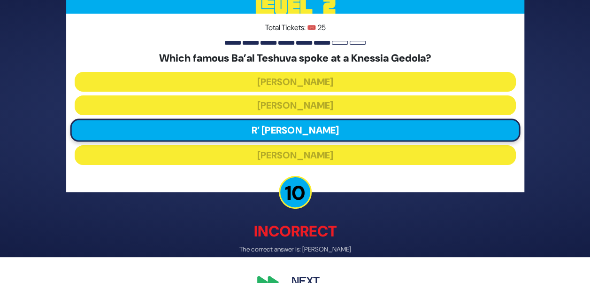
scroll to position [32, 0]
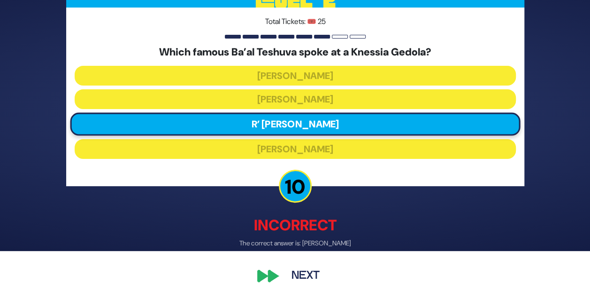
click at [309, 282] on button "Next" at bounding box center [305, 276] width 54 height 22
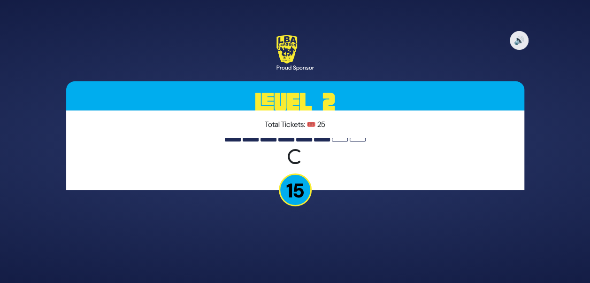
scroll to position [0, 0]
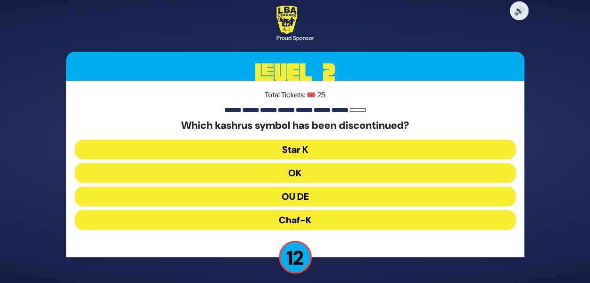
click at [334, 198] on button "OU DE" at bounding box center [295, 196] width 441 height 20
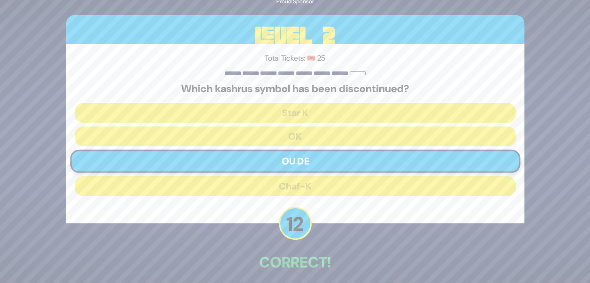
scroll to position [42, 0]
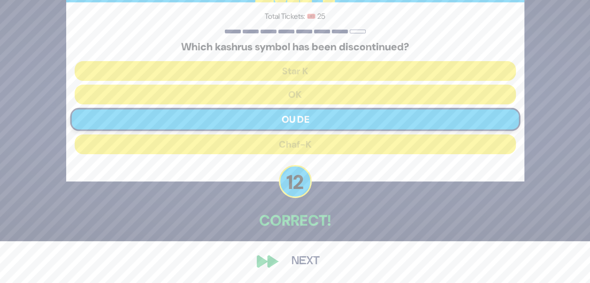
click at [307, 256] on button "Next" at bounding box center [305, 261] width 54 height 22
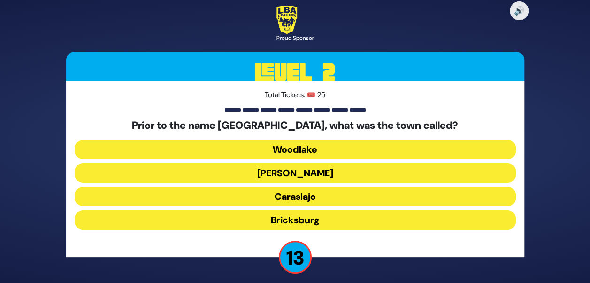
click at [313, 219] on button "Bricksburg" at bounding box center [295, 220] width 441 height 20
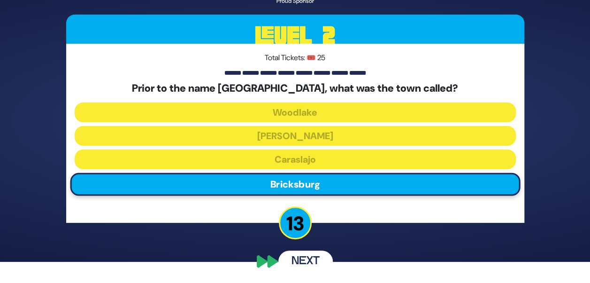
scroll to position [0, 0]
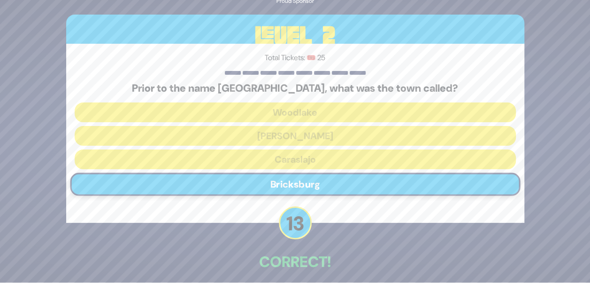
click at [303, 255] on p "Correct!" at bounding box center [295, 261] width 458 height 23
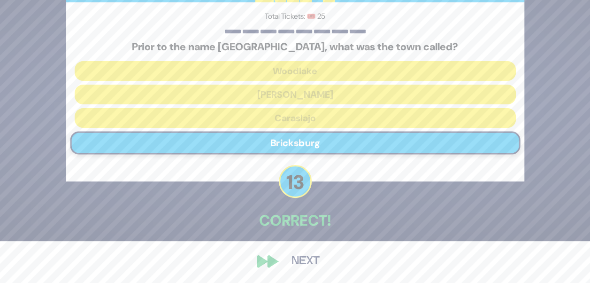
click at [298, 271] on button "Next" at bounding box center [305, 261] width 54 height 22
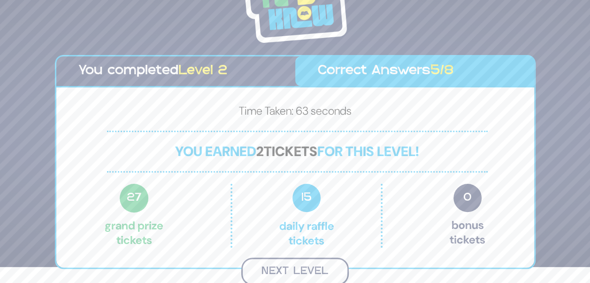
scroll to position [15, 0]
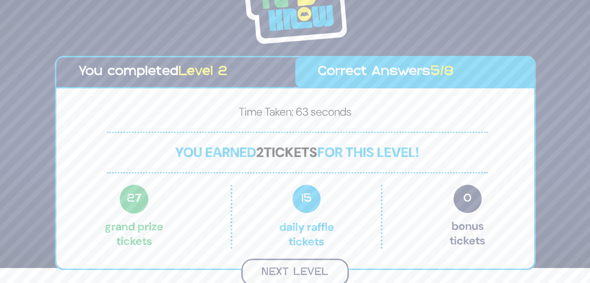
click at [331, 274] on button "Next Level" at bounding box center [294, 272] width 107 height 28
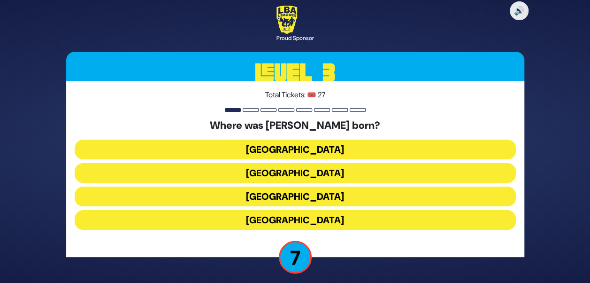
click at [323, 197] on button "Vienna" at bounding box center [295, 196] width 441 height 20
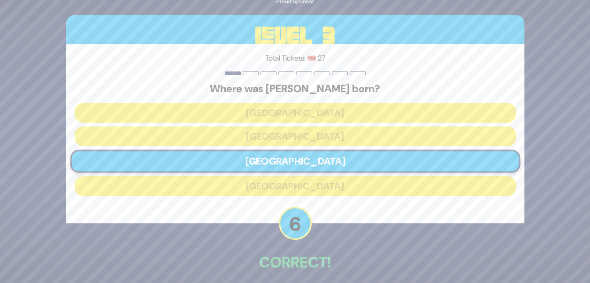
scroll to position [42, 0]
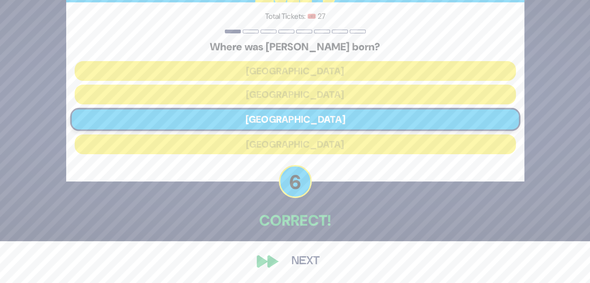
click at [306, 255] on button "Next" at bounding box center [305, 261] width 54 height 22
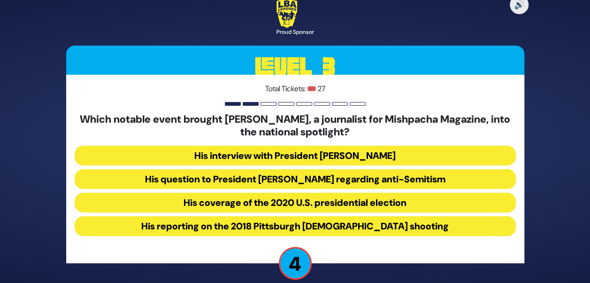
click at [331, 208] on button "His coverage of the 2020 U.S. presidential election" at bounding box center [295, 202] width 441 height 20
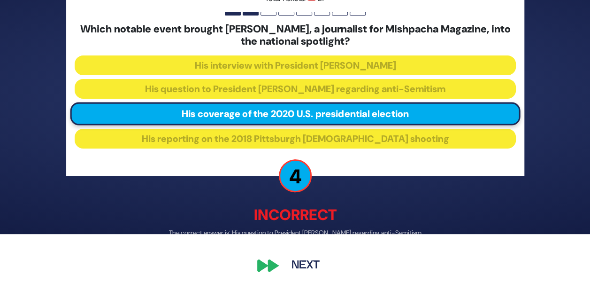
scroll to position [53, 0]
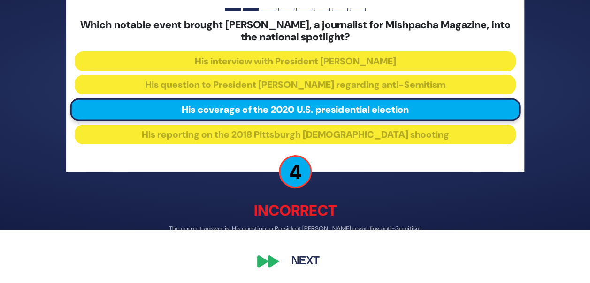
click at [310, 268] on button "Next" at bounding box center [305, 261] width 54 height 22
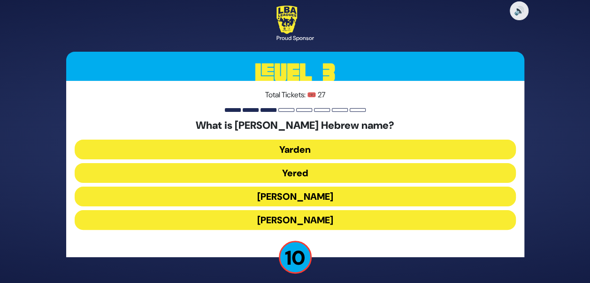
click at [349, 193] on button "Yaakov Yitzchak" at bounding box center [295, 196] width 441 height 20
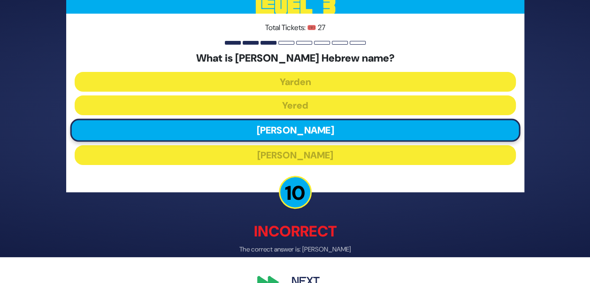
scroll to position [47, 0]
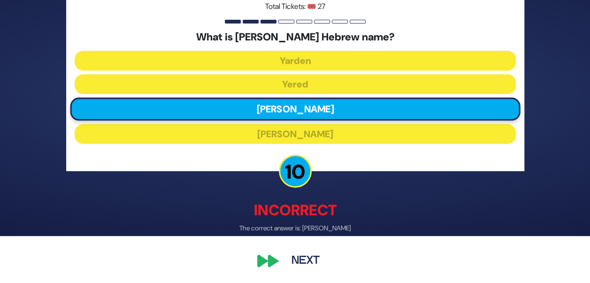
click at [302, 262] on button "Next" at bounding box center [305, 261] width 54 height 22
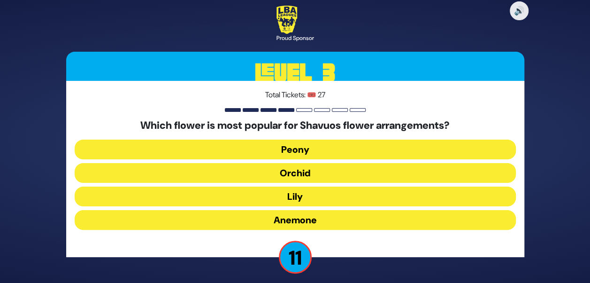
click at [325, 171] on button "Orchid" at bounding box center [295, 173] width 441 height 20
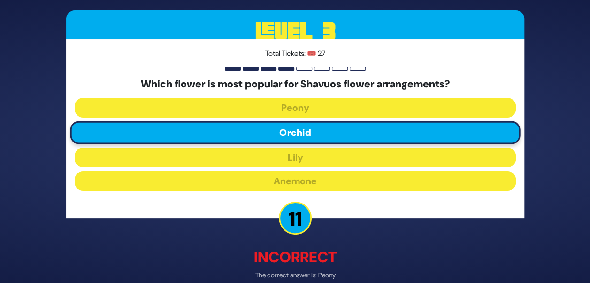
scroll to position [47, 0]
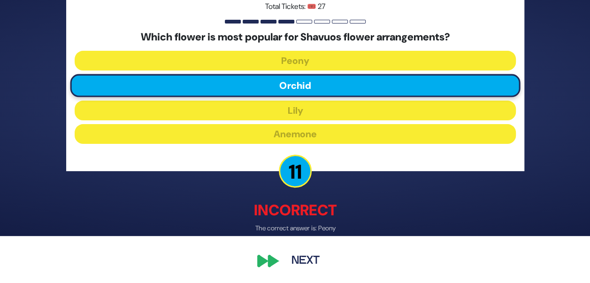
click at [304, 272] on div "🔊 Proud Sponsor Level 3 Total Tickets: 🎟️ 27 Which flower is most popular for S…" at bounding box center [295, 94] width 481 height 376
click at [303, 266] on button "Next" at bounding box center [305, 261] width 54 height 22
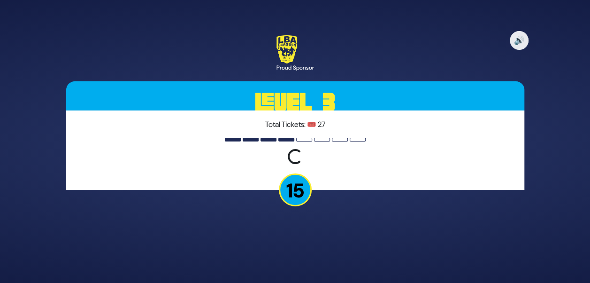
scroll to position [0, 0]
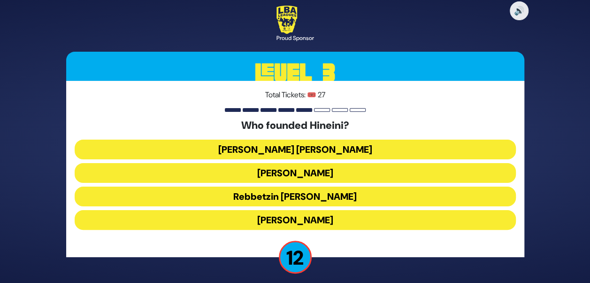
click at [367, 169] on button "Rebbetzin Esther Jungreis" at bounding box center [295, 173] width 441 height 20
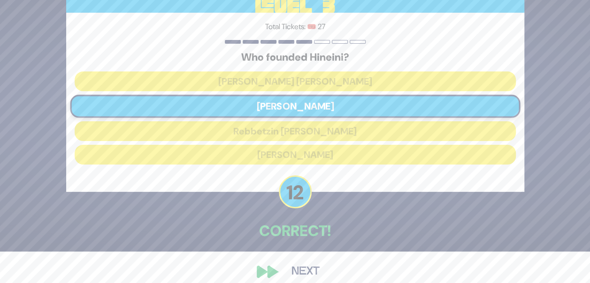
scroll to position [42, 0]
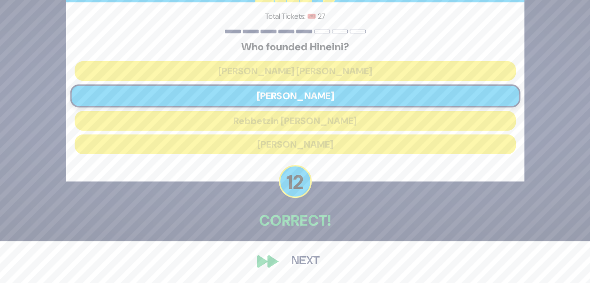
click at [313, 259] on button "Next" at bounding box center [305, 261] width 54 height 22
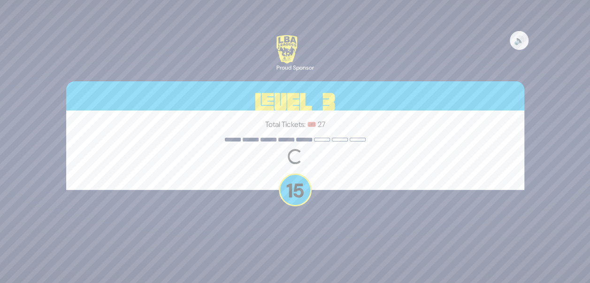
scroll to position [0, 0]
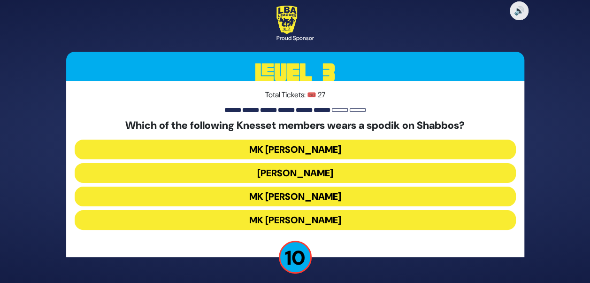
click at [340, 173] on button "MK Meir Porush" at bounding box center [295, 173] width 441 height 20
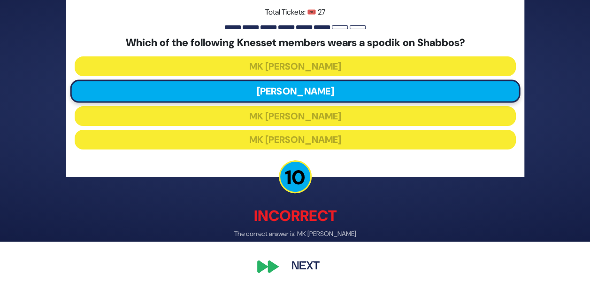
scroll to position [45, 0]
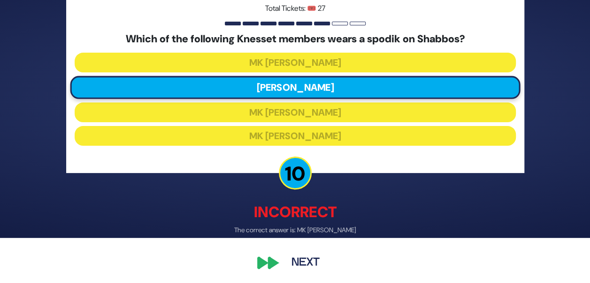
click at [310, 266] on button "Next" at bounding box center [305, 263] width 54 height 22
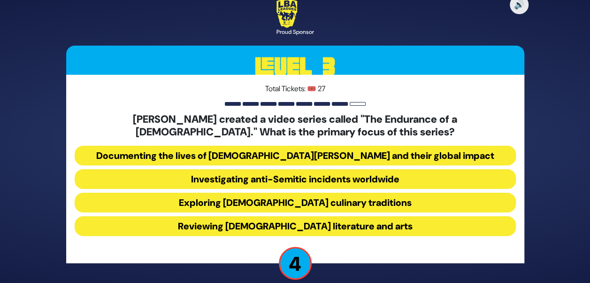
click at [281, 226] on button "Reviewing Jewish literature and arts" at bounding box center [295, 226] width 441 height 20
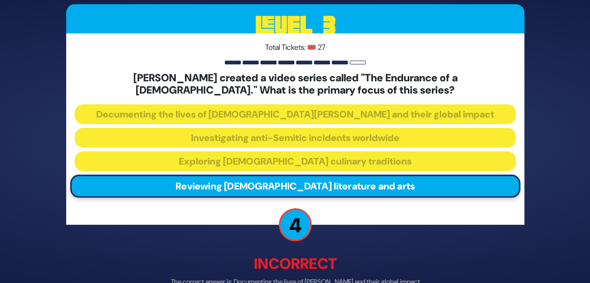
scroll to position [53, 0]
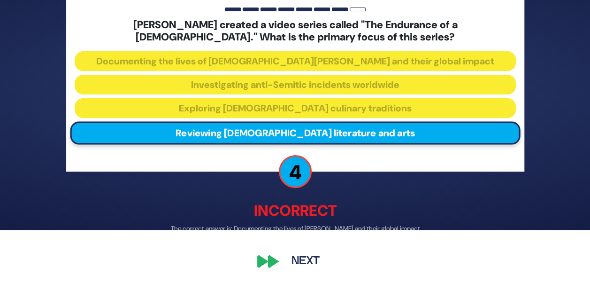
click at [299, 264] on button "Next" at bounding box center [305, 261] width 54 height 22
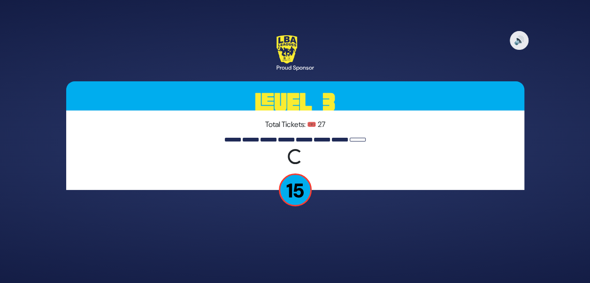
scroll to position [0, 0]
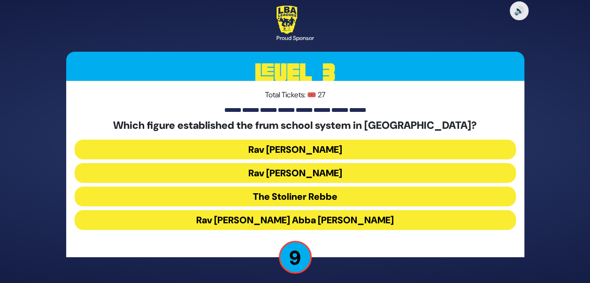
click at [336, 149] on button "Rav Leib Bakst" at bounding box center [295, 149] width 441 height 20
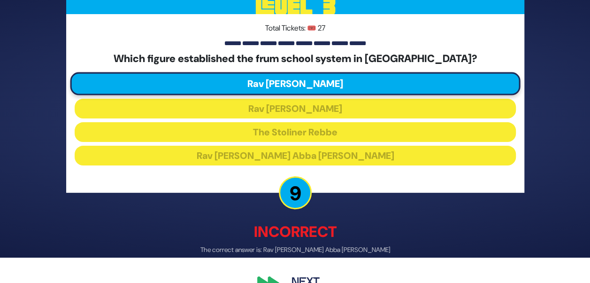
scroll to position [26, 0]
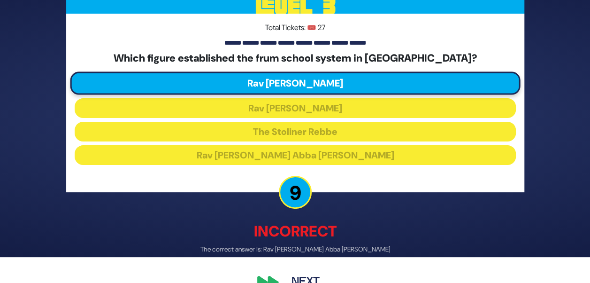
click at [303, 277] on button "Next" at bounding box center [305, 282] width 54 height 22
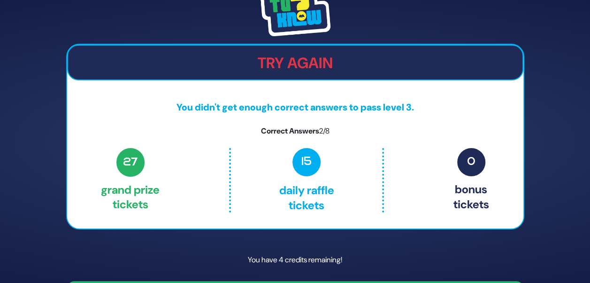
scroll to position [27, 0]
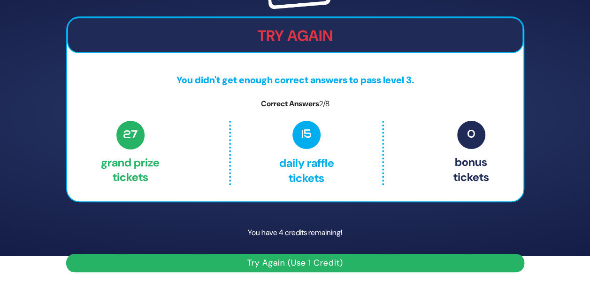
click at [302, 261] on button "Try Again (Use 1 Credit)" at bounding box center [295, 262] width 458 height 18
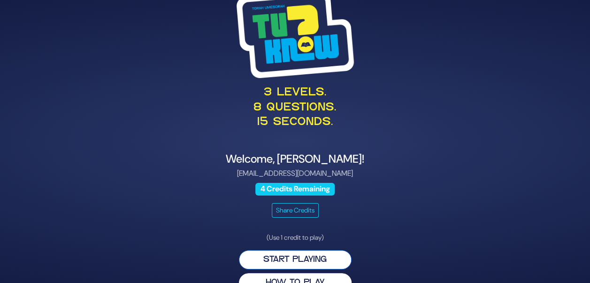
click at [313, 262] on button "Start Playing" at bounding box center [295, 259] width 113 height 19
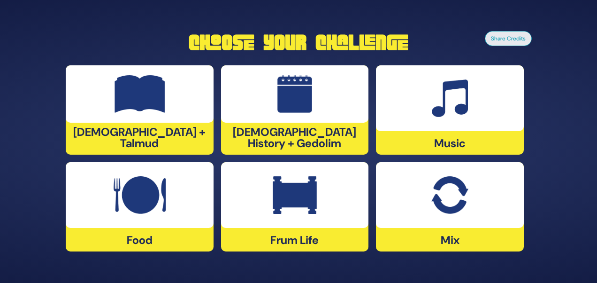
click at [419, 207] on div at bounding box center [450, 195] width 148 height 66
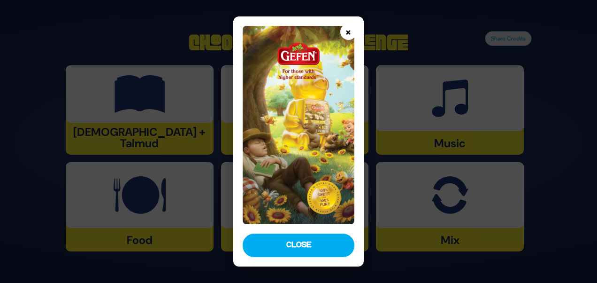
click at [349, 34] on button "×" at bounding box center [348, 31] width 16 height 16
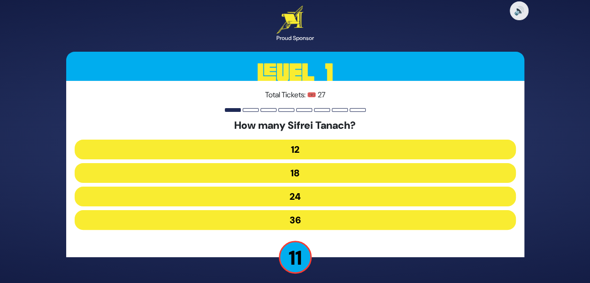
click at [306, 216] on button "36" at bounding box center [295, 220] width 441 height 20
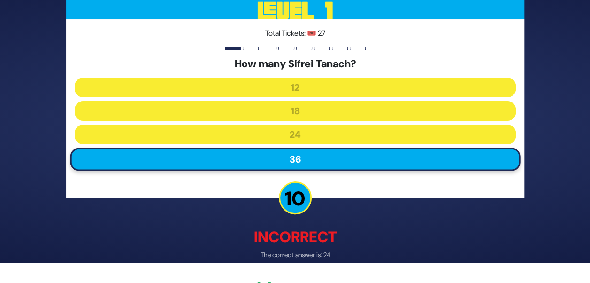
scroll to position [47, 0]
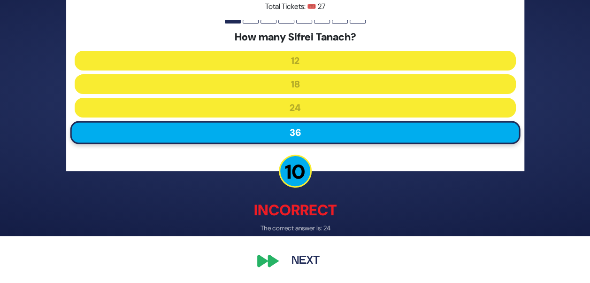
click at [305, 265] on button "Next" at bounding box center [305, 261] width 54 height 22
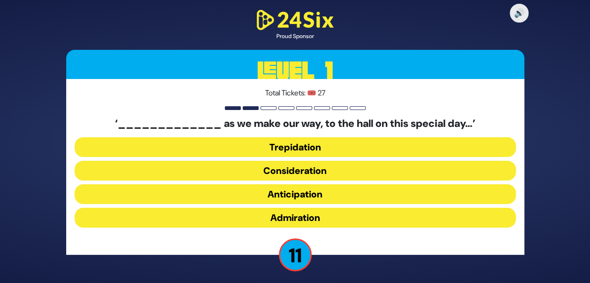
click at [314, 193] on button "Anticipation" at bounding box center [295, 194] width 441 height 20
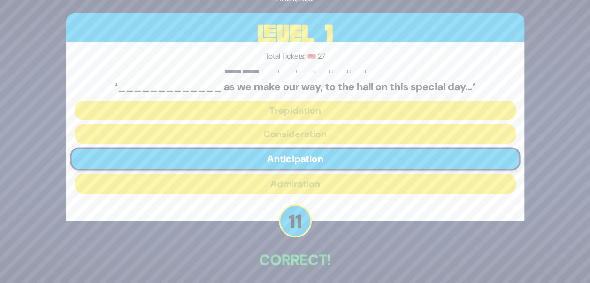
scroll to position [39, 0]
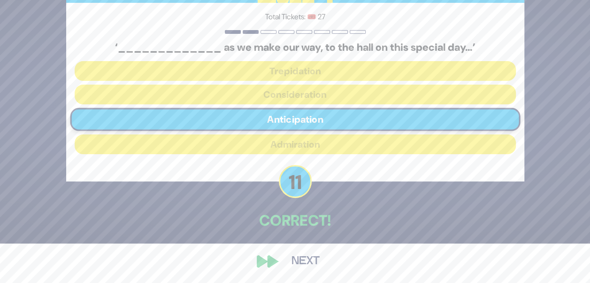
click at [295, 268] on button "Next" at bounding box center [305, 261] width 54 height 22
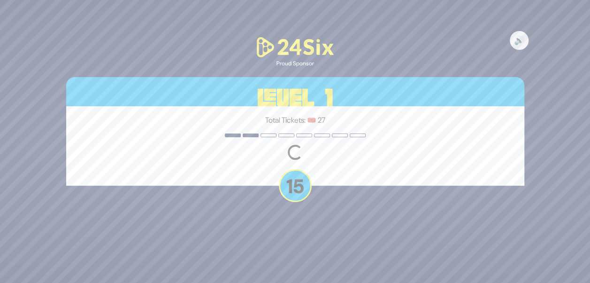
scroll to position [0, 0]
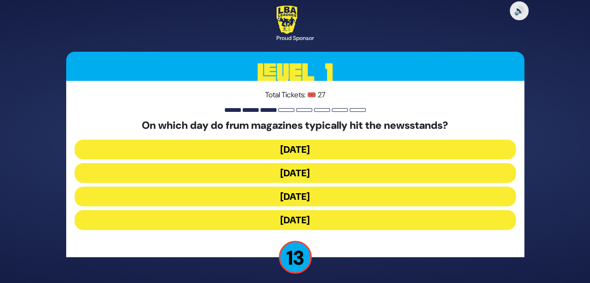
click at [341, 179] on button "Wednesday" at bounding box center [295, 173] width 441 height 20
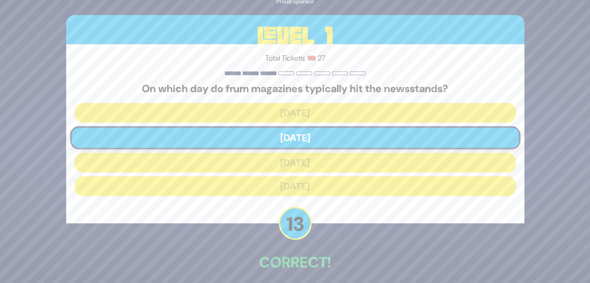
scroll to position [42, 0]
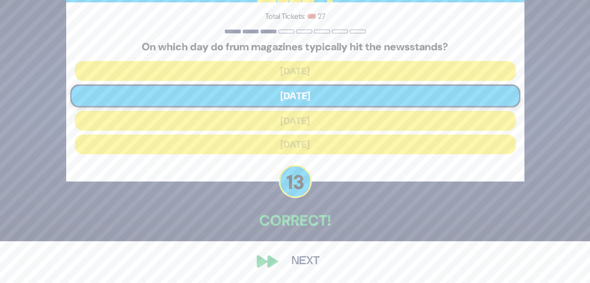
click at [299, 257] on button "Next" at bounding box center [305, 261] width 54 height 22
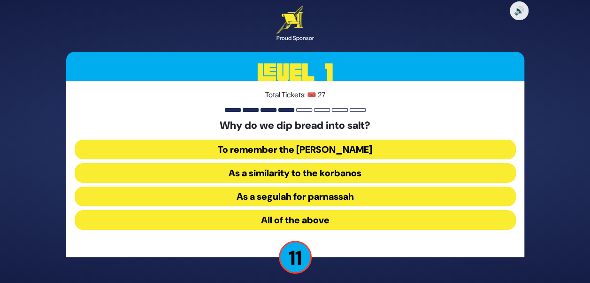
click at [342, 221] on button "All of the above" at bounding box center [295, 220] width 441 height 20
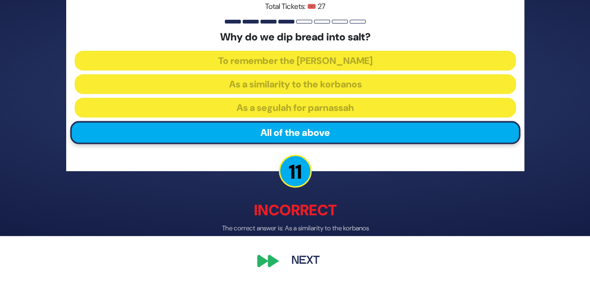
scroll to position [47, 0]
click at [307, 261] on button "Next" at bounding box center [305, 261] width 54 height 22
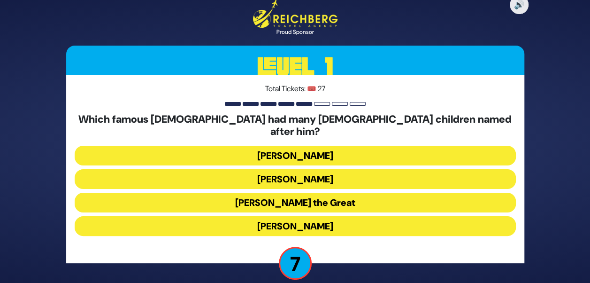
click at [352, 196] on button "Alexander the Great" at bounding box center [295, 202] width 441 height 20
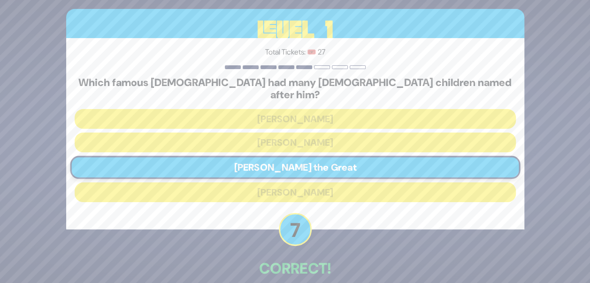
scroll to position [42, 0]
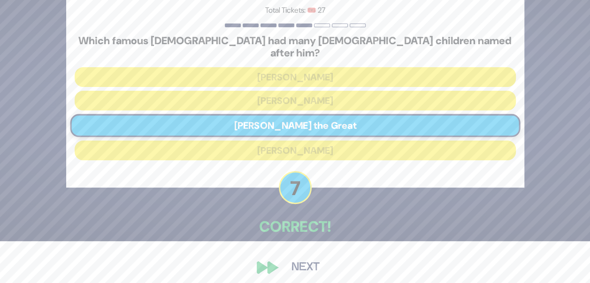
click at [307, 265] on button "Next" at bounding box center [305, 267] width 54 height 22
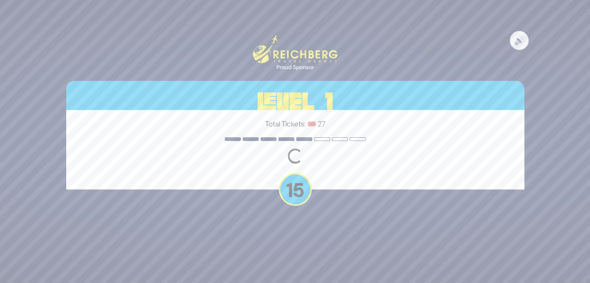
scroll to position [0, 0]
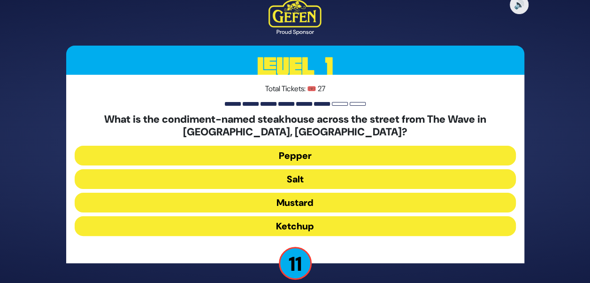
click at [330, 180] on button "Salt" at bounding box center [295, 179] width 441 height 20
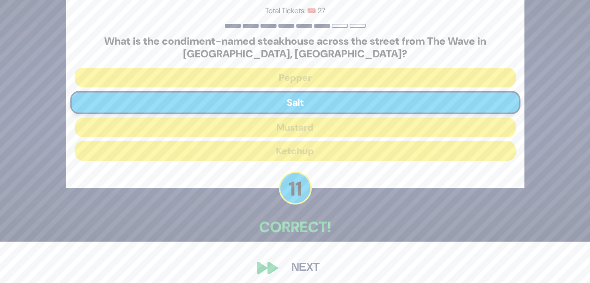
scroll to position [48, 0]
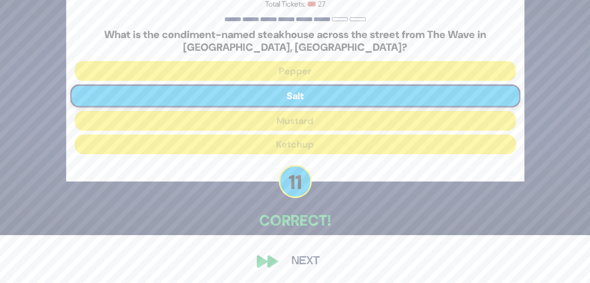
click at [306, 261] on button "Next" at bounding box center [305, 261] width 54 height 22
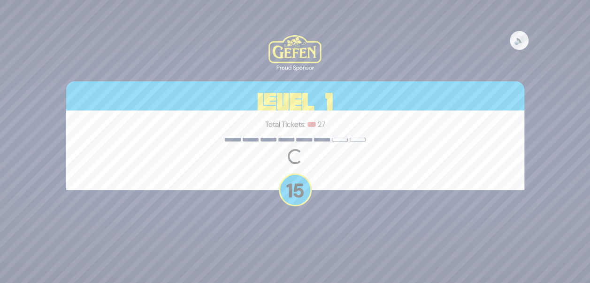
scroll to position [0, 0]
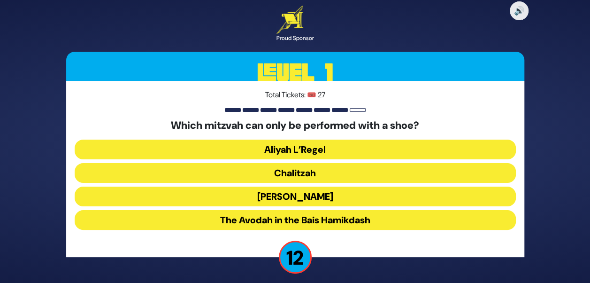
click at [306, 170] on button "Chalitzah" at bounding box center [295, 173] width 441 height 20
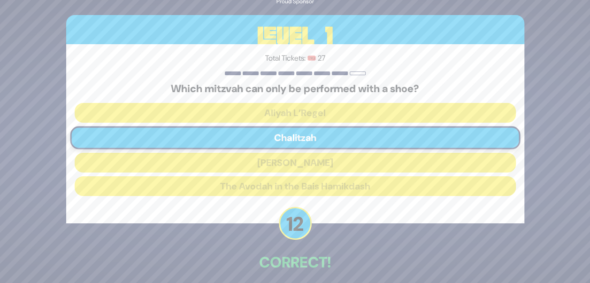
scroll to position [42, 0]
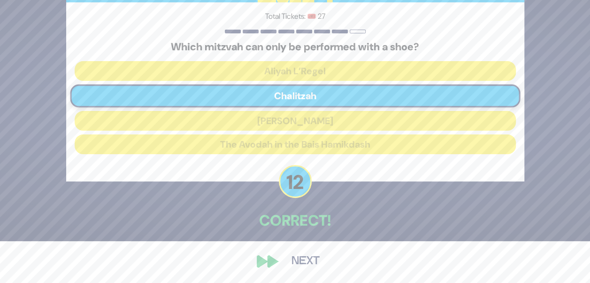
click at [303, 257] on button "Next" at bounding box center [305, 261] width 54 height 22
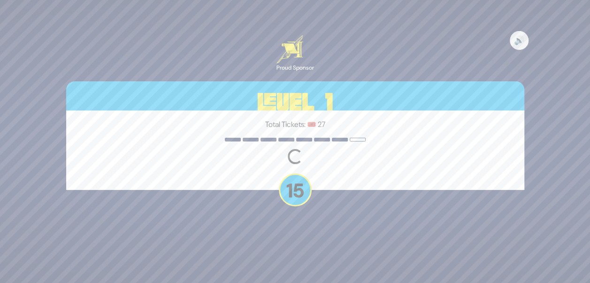
scroll to position [0, 0]
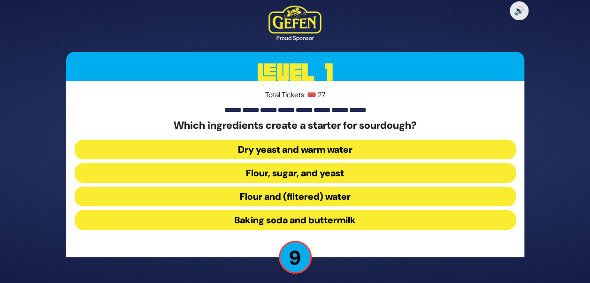
click at [363, 196] on button "Flour and (filtered) water" at bounding box center [295, 196] width 441 height 20
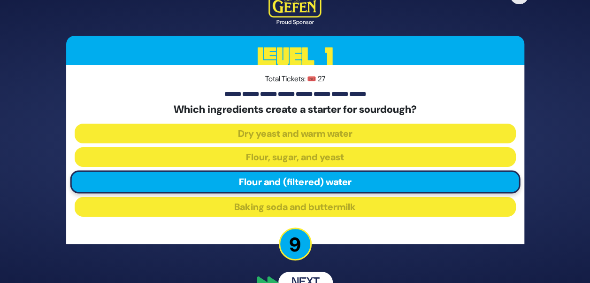
scroll to position [42, 0]
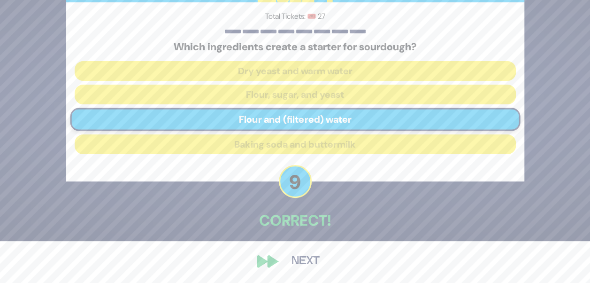
click at [307, 255] on button "Next" at bounding box center [305, 261] width 54 height 22
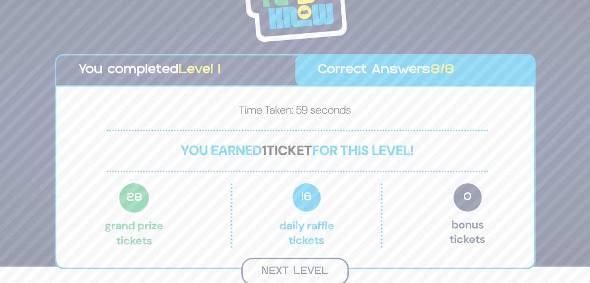
scroll to position [15, 0]
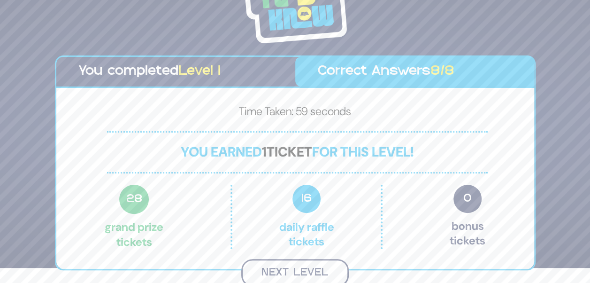
click at [307, 262] on button "Next Level" at bounding box center [294, 273] width 107 height 28
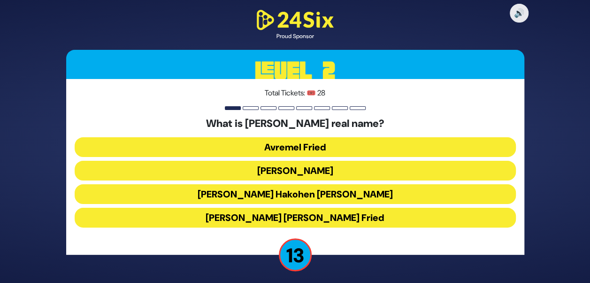
click at [325, 199] on button "Avraham Shabsi Hakohen Friedman" at bounding box center [295, 194] width 441 height 20
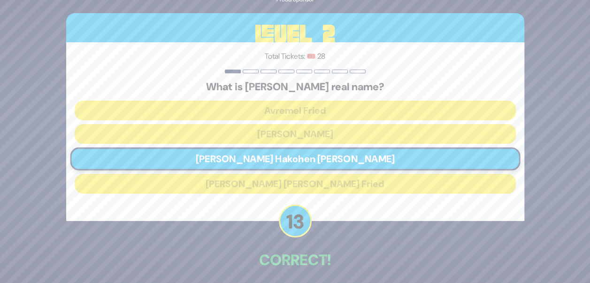
scroll to position [39, 0]
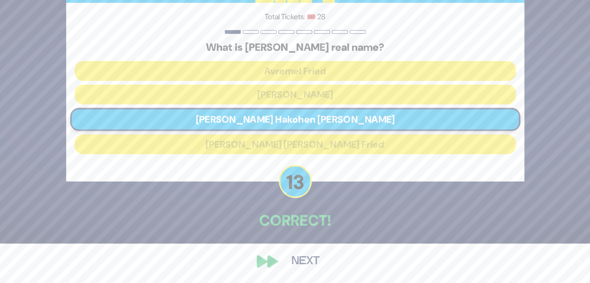
click at [298, 267] on button "Next" at bounding box center [305, 261] width 54 height 22
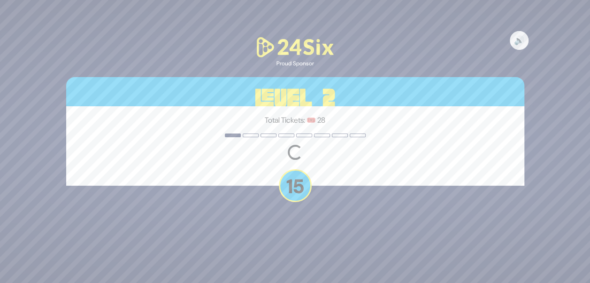
scroll to position [0, 0]
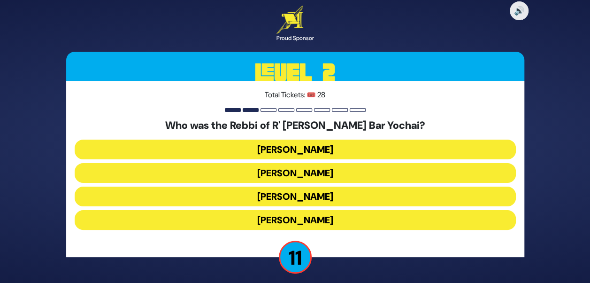
click at [330, 219] on button "Rabbi Akiva" at bounding box center [295, 220] width 441 height 20
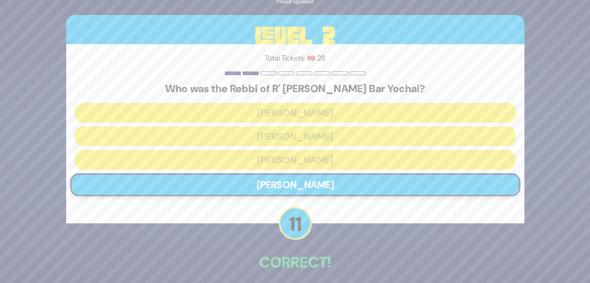
scroll to position [42, 0]
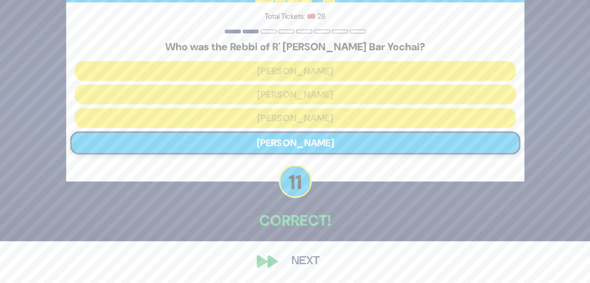
click at [296, 274] on div "🔊 Proud Sponsor Level 2 Total Tickets: 🎟️ 28 Who was the Rebbi of R' Shimon Bar…" at bounding box center [295, 99] width 481 height 367
click at [306, 265] on button "Next" at bounding box center [305, 261] width 54 height 22
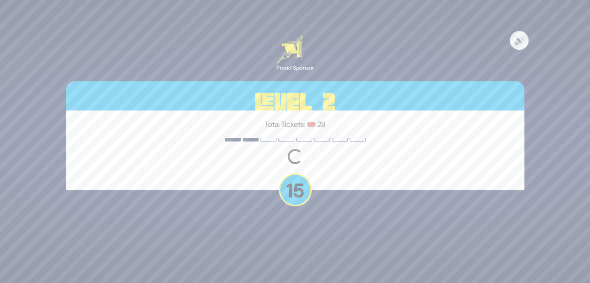
scroll to position [0, 0]
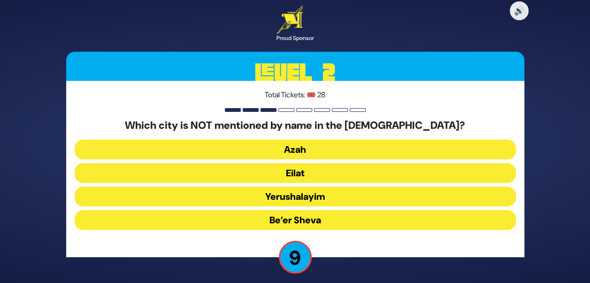
click at [318, 150] on button "Azah" at bounding box center [295, 149] width 441 height 20
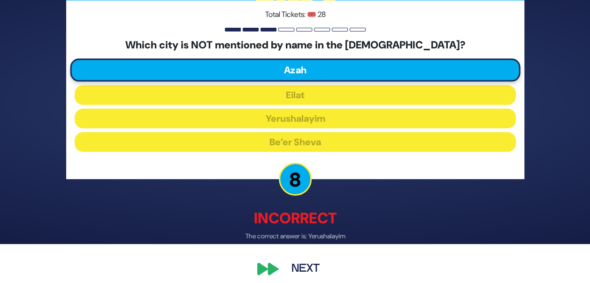
scroll to position [40, 0]
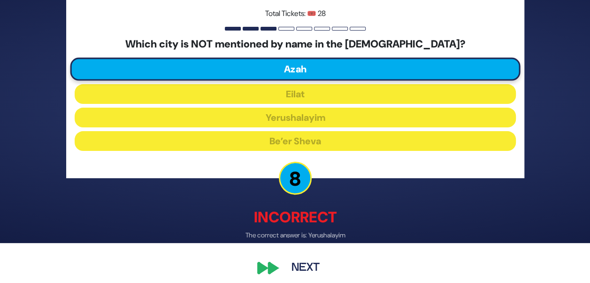
click at [301, 268] on button "Next" at bounding box center [305, 268] width 54 height 22
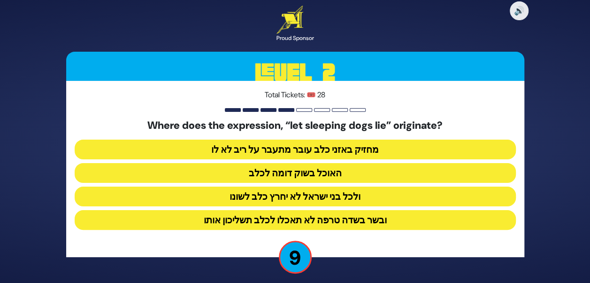
click at [344, 198] on button "ולכל בני ישראל לא יחרץ כלב לשונו" at bounding box center [295, 196] width 441 height 20
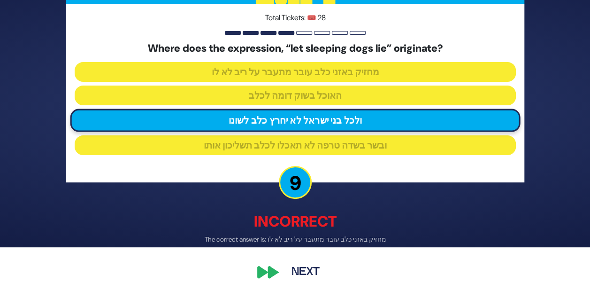
scroll to position [47, 0]
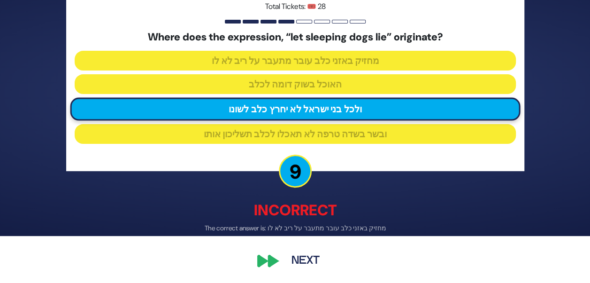
click at [309, 262] on button "Next" at bounding box center [305, 261] width 54 height 22
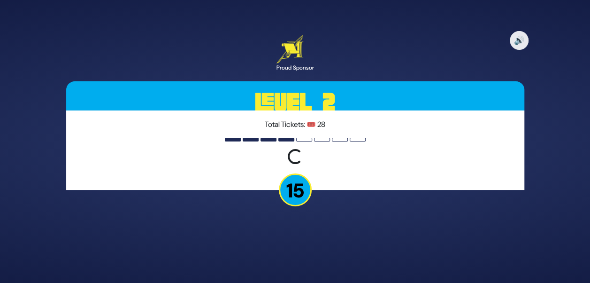
scroll to position [0, 0]
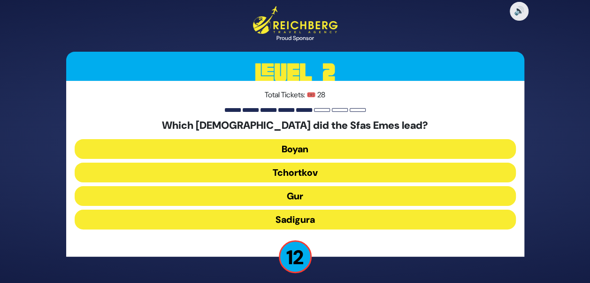
click at [330, 205] on button "Gur" at bounding box center [295, 196] width 441 height 20
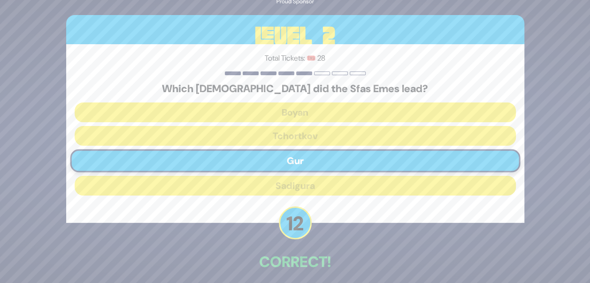
scroll to position [42, 0]
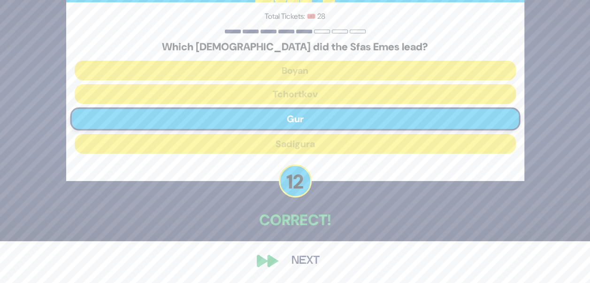
click at [299, 264] on button "Next" at bounding box center [305, 261] width 54 height 22
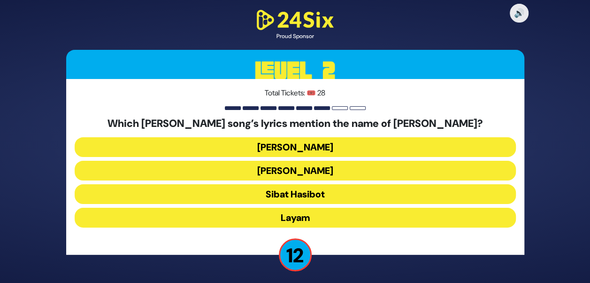
click at [331, 139] on button "Halev Sheli" at bounding box center [295, 147] width 441 height 20
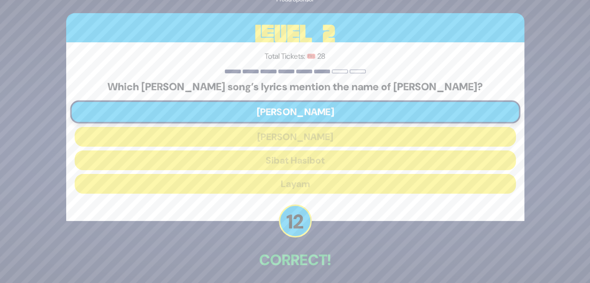
scroll to position [39, 0]
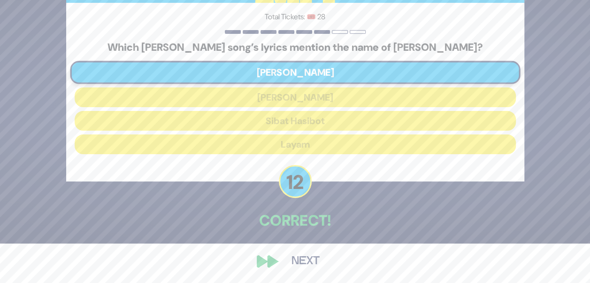
click at [299, 267] on button "Next" at bounding box center [305, 261] width 54 height 22
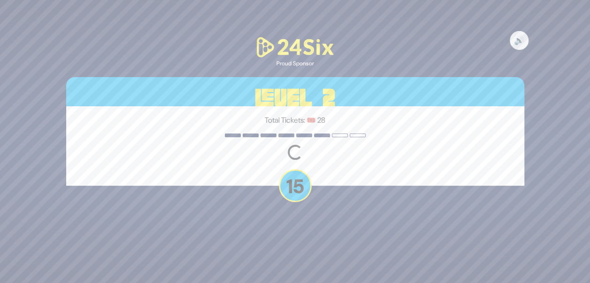
scroll to position [0, 0]
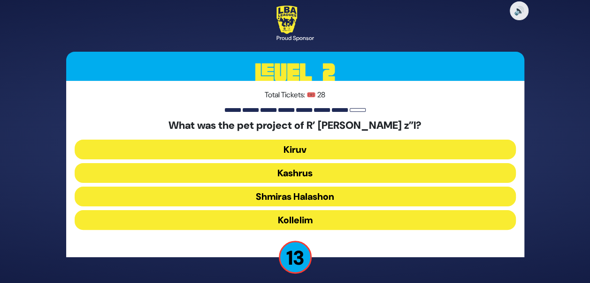
click at [342, 190] on button "Shmiras Halashon" at bounding box center [295, 196] width 441 height 20
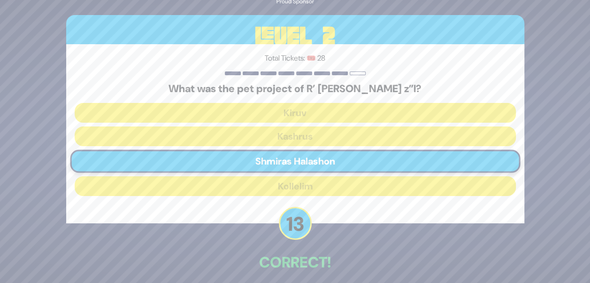
scroll to position [42, 0]
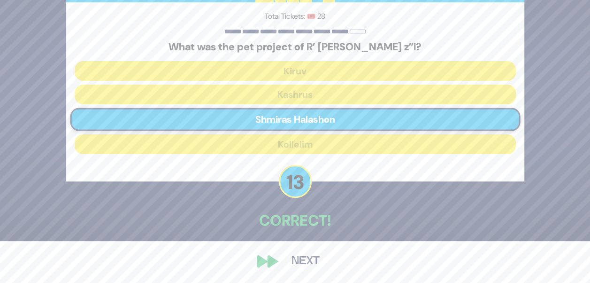
click at [306, 254] on button "Next" at bounding box center [305, 261] width 54 height 22
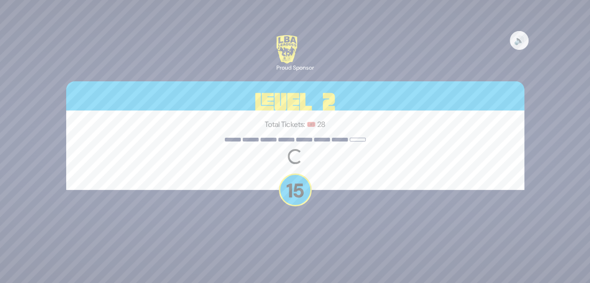
scroll to position [0, 0]
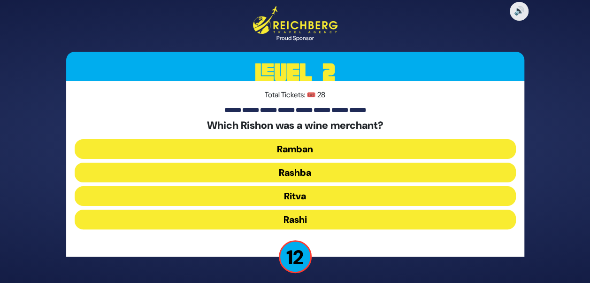
click at [318, 214] on button "Rashi" at bounding box center [295, 219] width 441 height 20
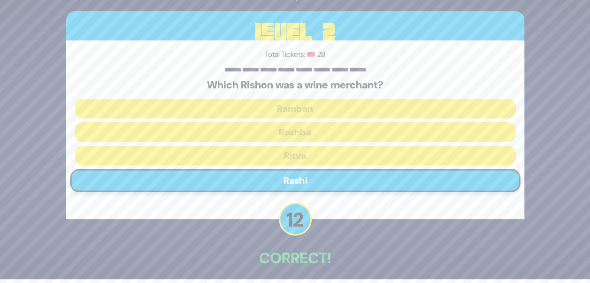
scroll to position [42, 0]
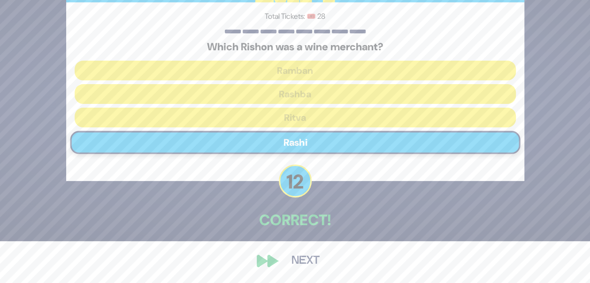
click at [294, 262] on button "Next" at bounding box center [305, 261] width 54 height 22
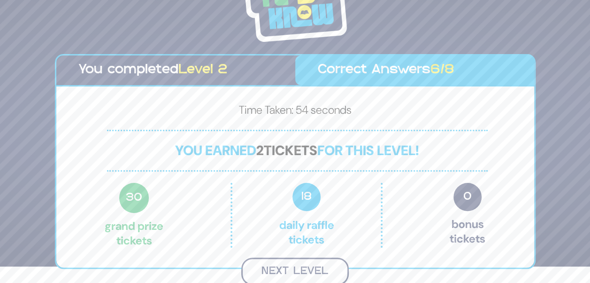
scroll to position [15, 0]
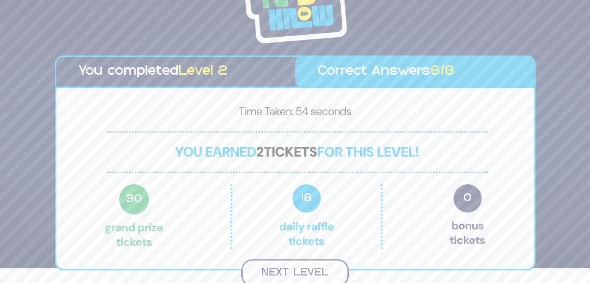
click at [315, 261] on button "Next Level" at bounding box center [294, 273] width 107 height 28
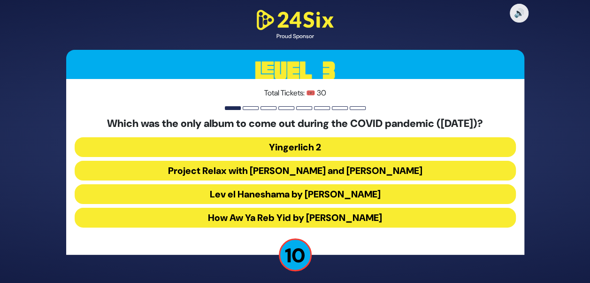
click at [314, 220] on button "How Aw Ya Reb Yid by Joey Newcomb" at bounding box center [295, 217] width 441 height 20
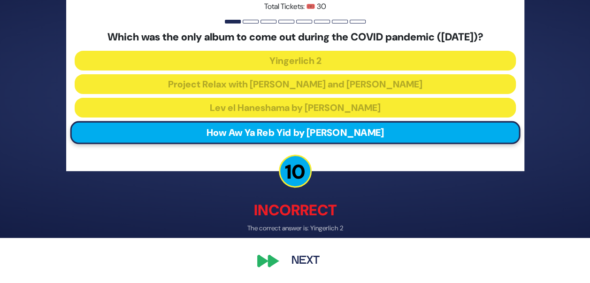
scroll to position [45, 0]
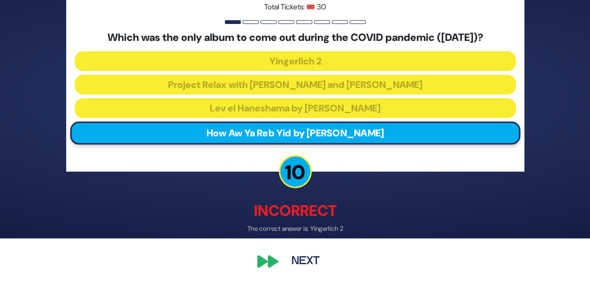
click at [307, 264] on button "Next" at bounding box center [305, 261] width 54 height 22
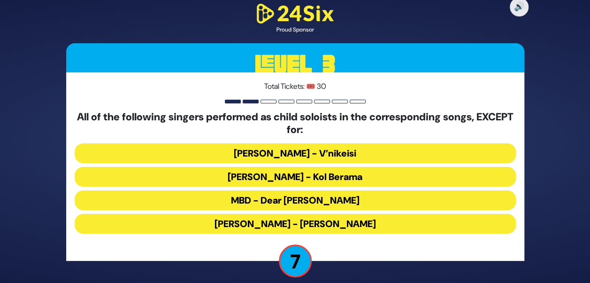
click at [291, 144] on button "Avraham Fried - V’nikeisi" at bounding box center [295, 153] width 441 height 20
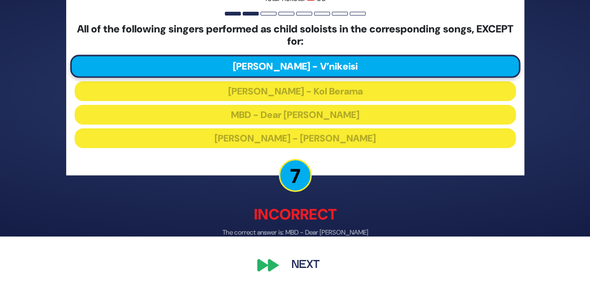
scroll to position [47, 0]
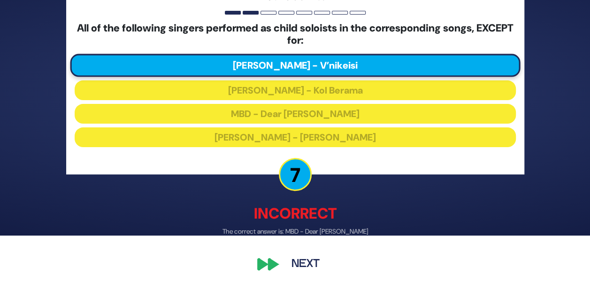
click at [300, 270] on button "Next" at bounding box center [305, 264] width 54 height 22
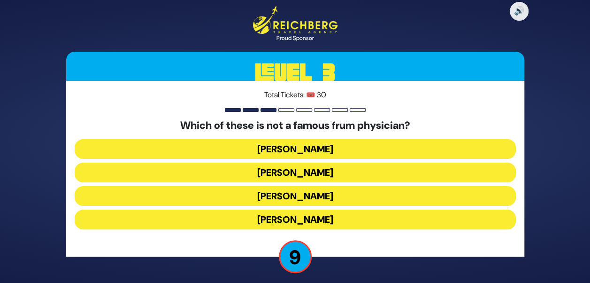
click at [336, 152] on button "Dr. Moller" at bounding box center [295, 149] width 441 height 20
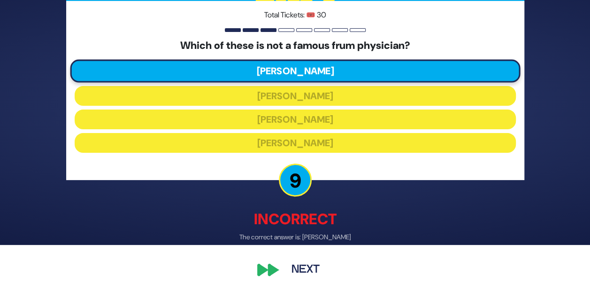
scroll to position [39, 0]
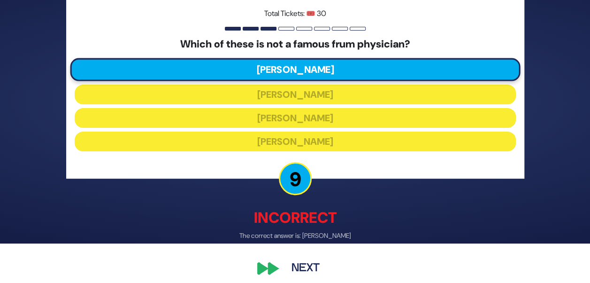
click at [295, 270] on button "Next" at bounding box center [305, 268] width 54 height 22
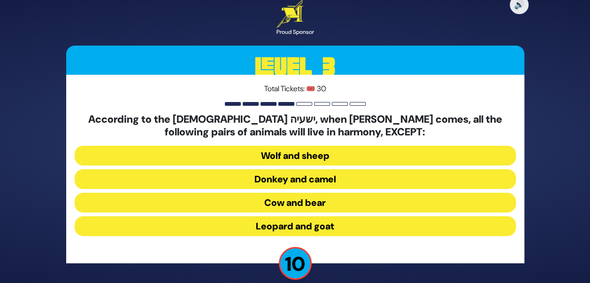
scroll to position [11, 0]
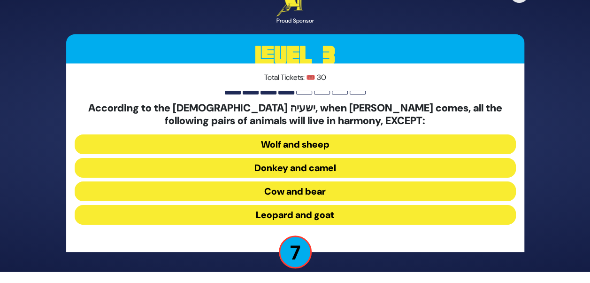
click at [344, 169] on button "Donkey and camel" at bounding box center [295, 168] width 441 height 20
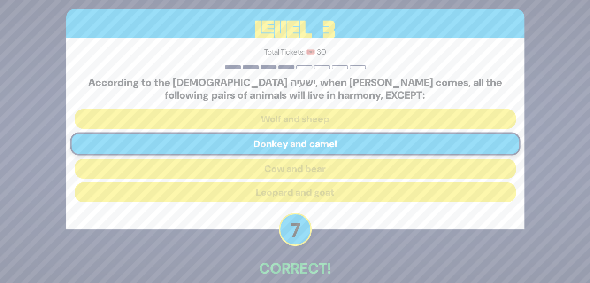
scroll to position [48, 0]
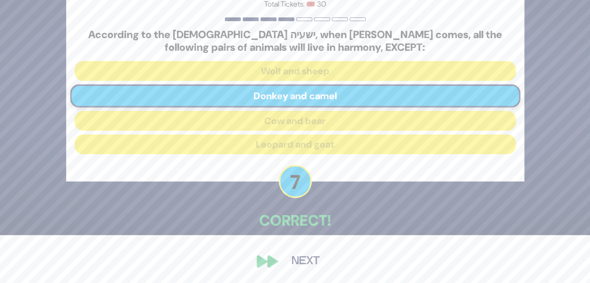
click at [307, 261] on button "Next" at bounding box center [305, 261] width 54 height 22
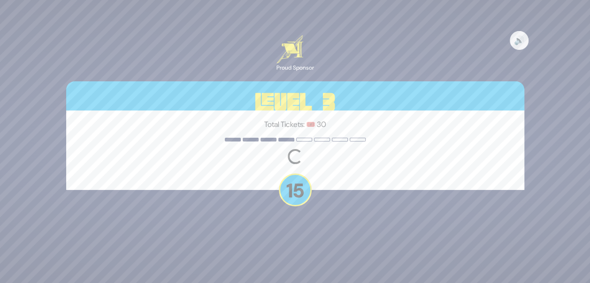
scroll to position [0, 0]
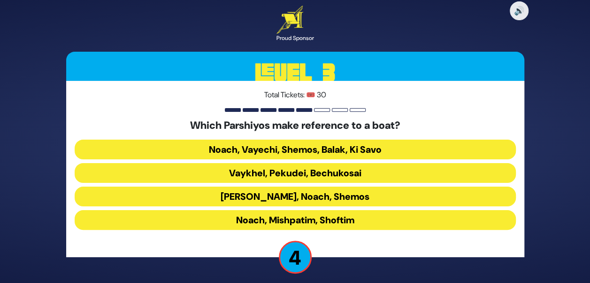
click at [330, 199] on button "Bereishis, Noach, Shemos" at bounding box center [295, 196] width 441 height 20
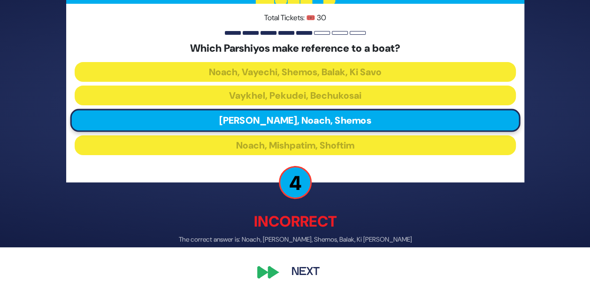
scroll to position [47, 0]
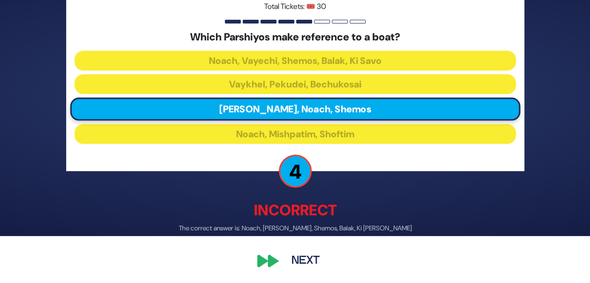
click at [290, 261] on button "Next" at bounding box center [305, 261] width 54 height 22
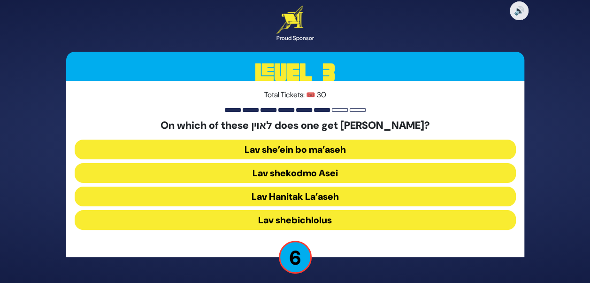
click at [378, 199] on button "Lav Hanitak La’aseh" at bounding box center [295, 196] width 441 height 20
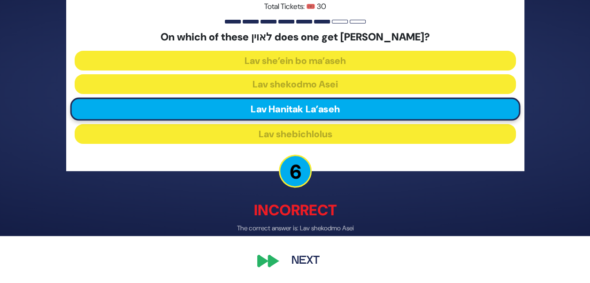
scroll to position [47, 0]
click at [316, 260] on button "Next" at bounding box center [305, 261] width 54 height 22
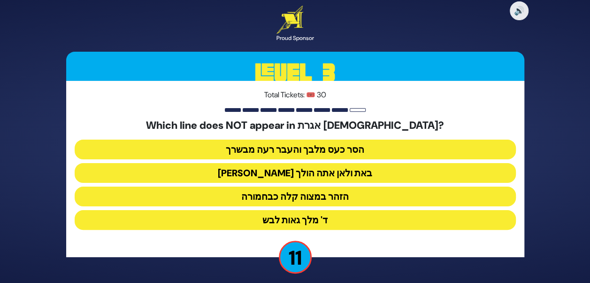
click at [325, 225] on button "ד' מלך גאות לבש" at bounding box center [295, 220] width 441 height 20
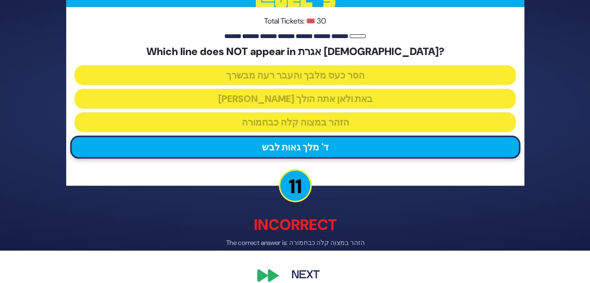
scroll to position [38, 0]
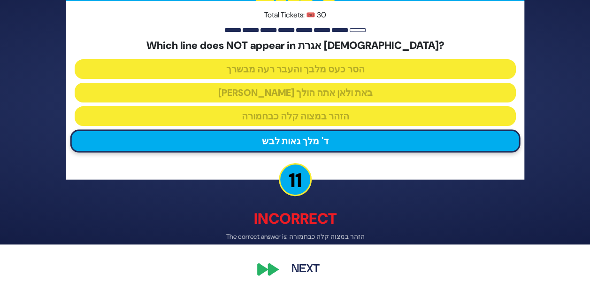
click at [306, 273] on button "Next" at bounding box center [305, 269] width 54 height 22
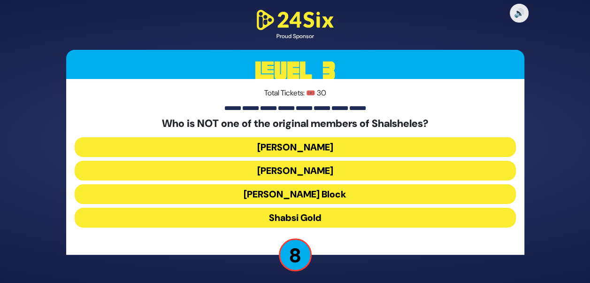
click at [326, 218] on button "Shabsi Gold" at bounding box center [295, 217] width 441 height 20
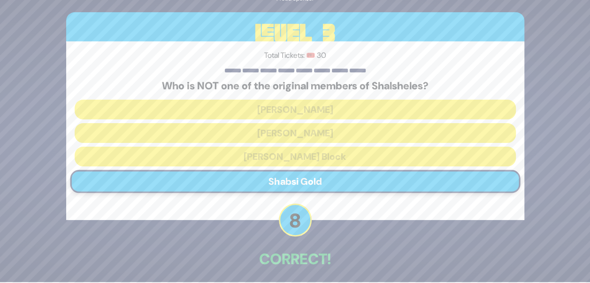
scroll to position [39, 0]
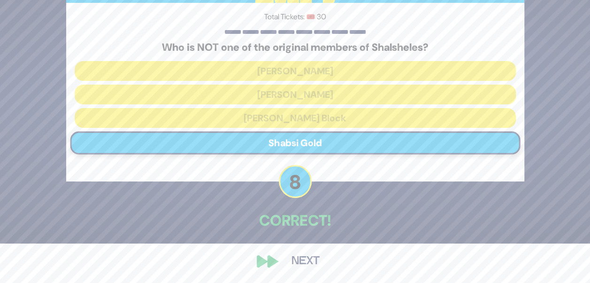
click at [299, 257] on button "Next" at bounding box center [305, 261] width 54 height 22
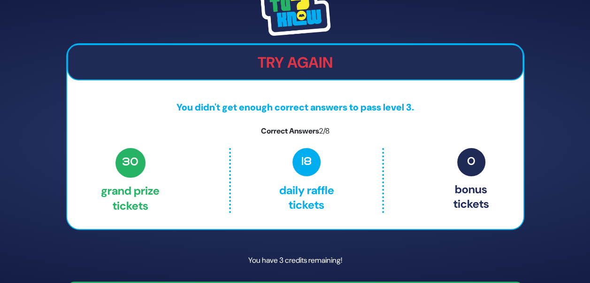
scroll to position [28, 0]
